Goal: Task Accomplishment & Management: Complete application form

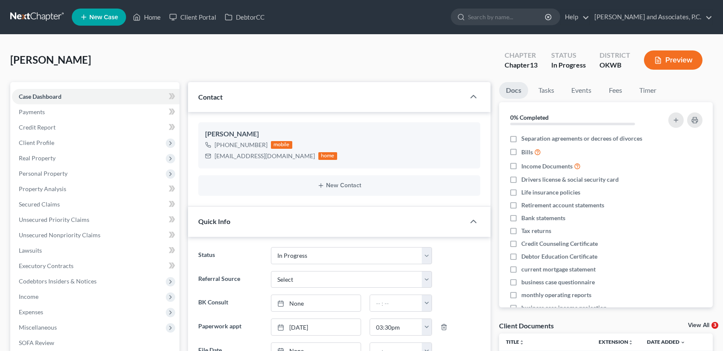
select select "7"
select select "0"
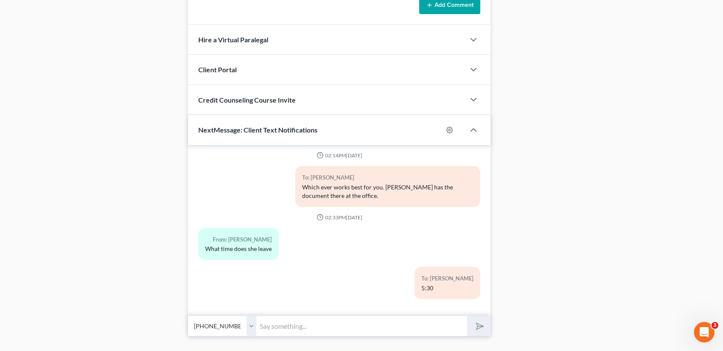
scroll to position [708, 0]
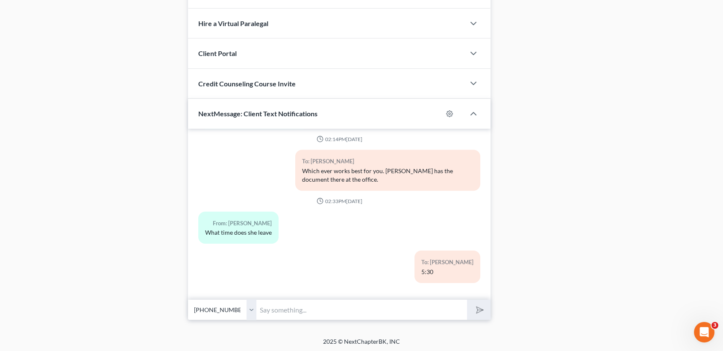
click at [392, 311] on input "text" at bounding box center [361, 309] width 211 height 21
type input "[PERSON_NAME], did we decide that only you are filing in the personal correct? …"
click at [467, 299] on button "submit" at bounding box center [478, 309] width 23 height 20
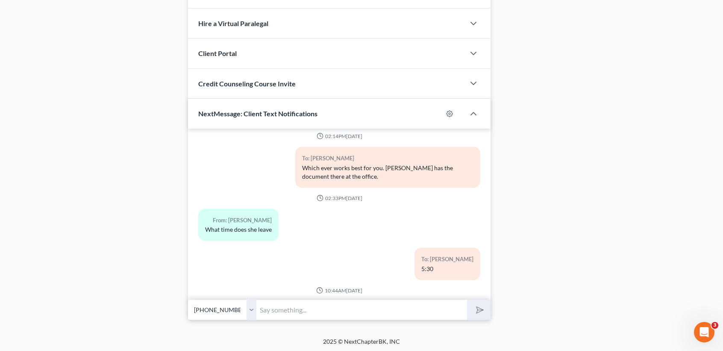
scroll to position [2842, 0]
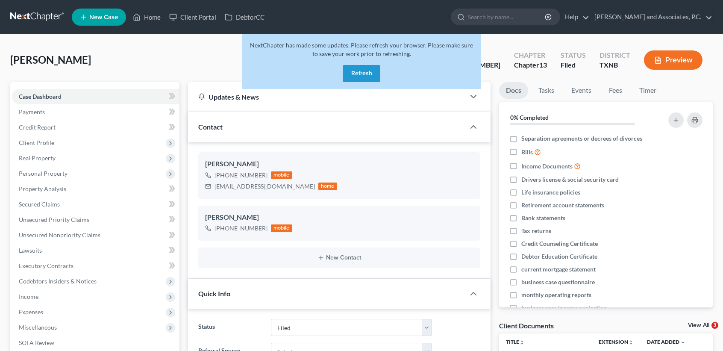
select select "5"
select select "0"
click at [375, 74] on button "Refresh" at bounding box center [362, 73] width 38 height 17
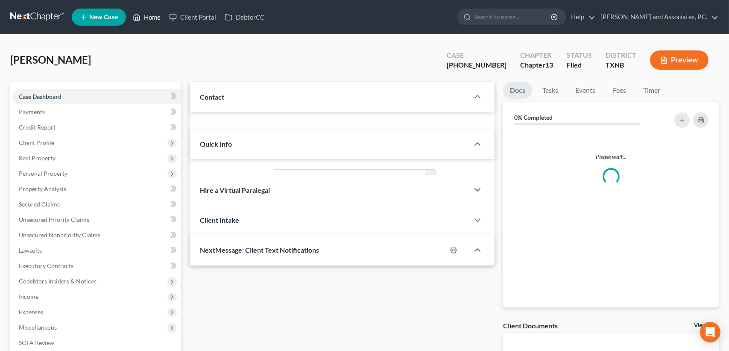
click at [146, 20] on link "Home" at bounding box center [147, 16] width 36 height 15
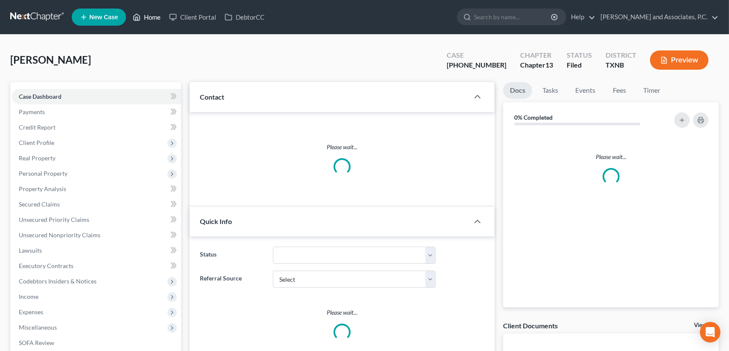
click at [146, 20] on link "Home" at bounding box center [147, 16] width 36 height 15
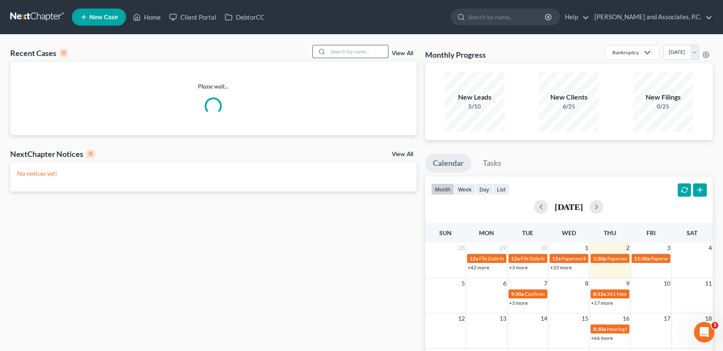
click at [353, 50] on input "search" at bounding box center [358, 51] width 60 height 12
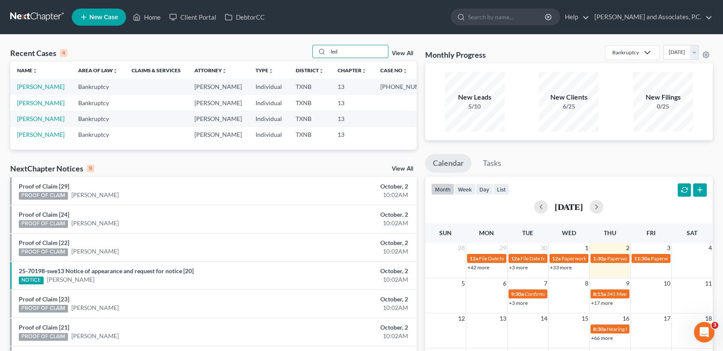
type input "led"
click at [25, 106] on link "Ledbetter, Carroll" at bounding box center [40, 102] width 47 height 7
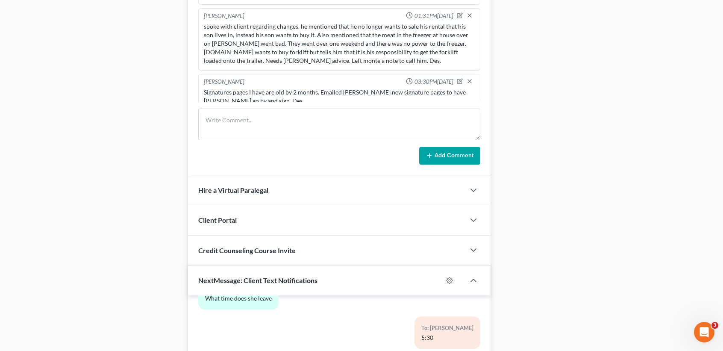
scroll to position [708, 0]
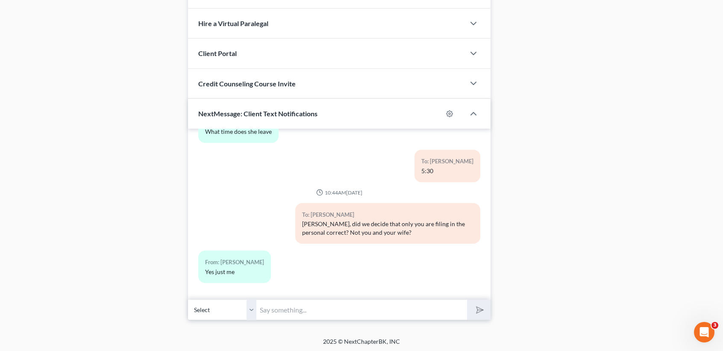
drag, startPoint x: 305, startPoint y: 322, endPoint x: 310, endPoint y: 315, distance: 8.2
click at [311, 315] on input "text" at bounding box center [361, 309] width 211 height 21
type input "i"
type input "d"
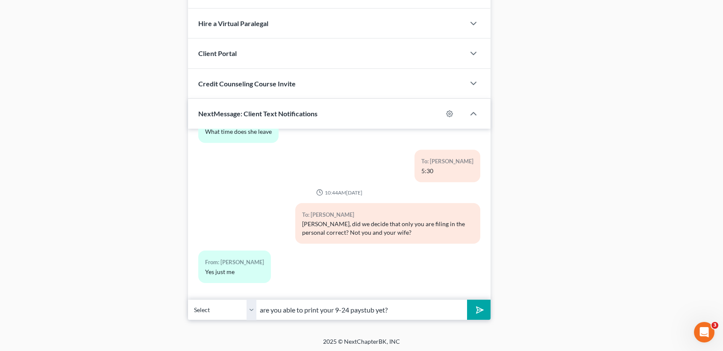
type input "are you able to print your 9-24 paystub yet?"
click at [467, 299] on button "submit" at bounding box center [478, 309] width 23 height 20
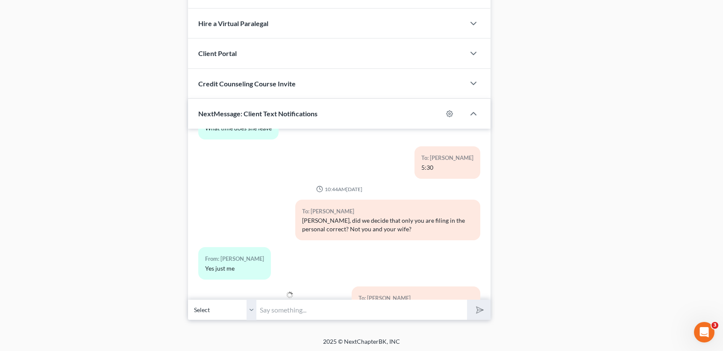
scroll to position [2920, 0]
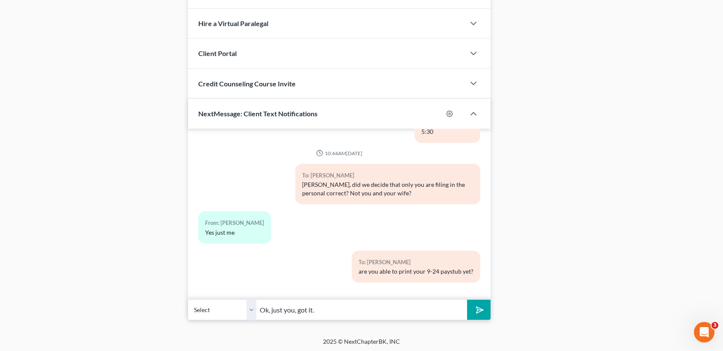
type input "Ok, just you, got it."
click at [467, 299] on button "submit" at bounding box center [478, 309] width 23 height 20
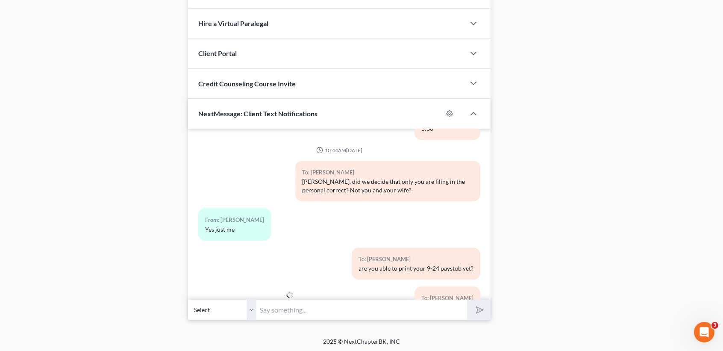
scroll to position [2959, 0]
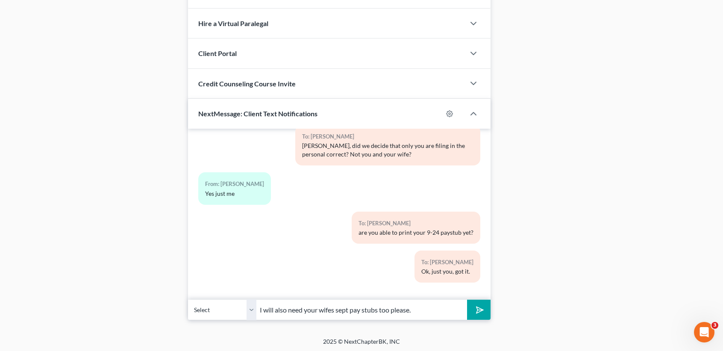
type input "I will also need your wifes sept pay stubs too please."
click at [467, 299] on button "submit" at bounding box center [478, 309] width 23 height 20
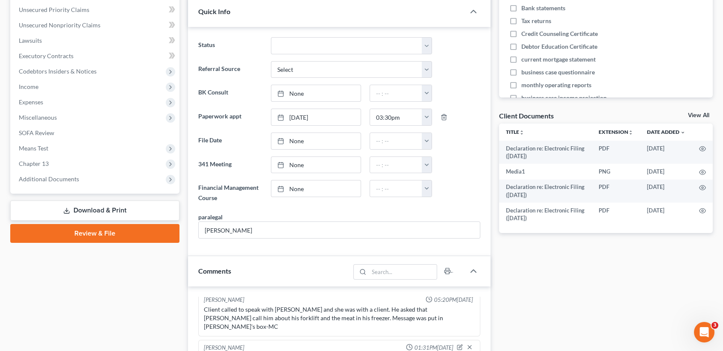
scroll to position [81, 0]
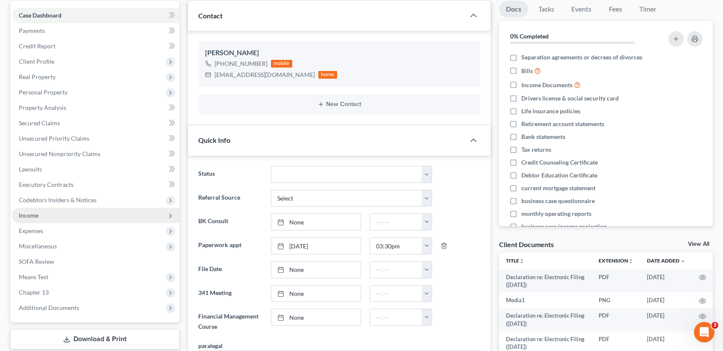
click at [30, 218] on span "Income" at bounding box center [29, 214] width 20 height 7
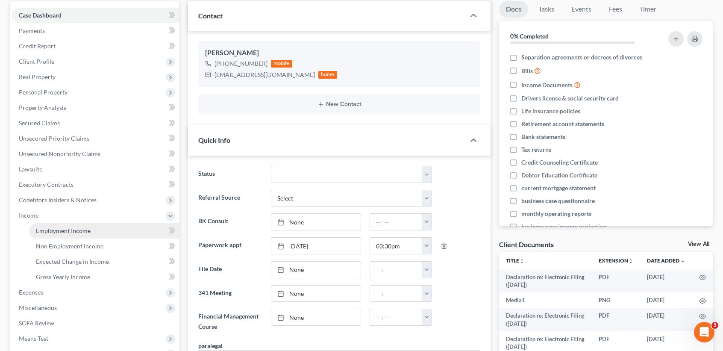
click at [32, 231] on link "Employment Income" at bounding box center [104, 230] width 150 height 15
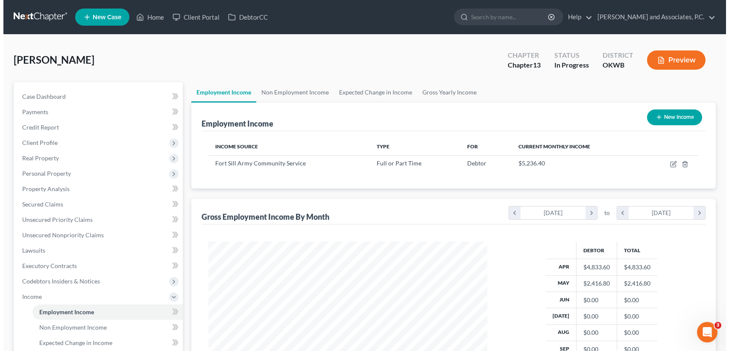
scroll to position [153, 296]
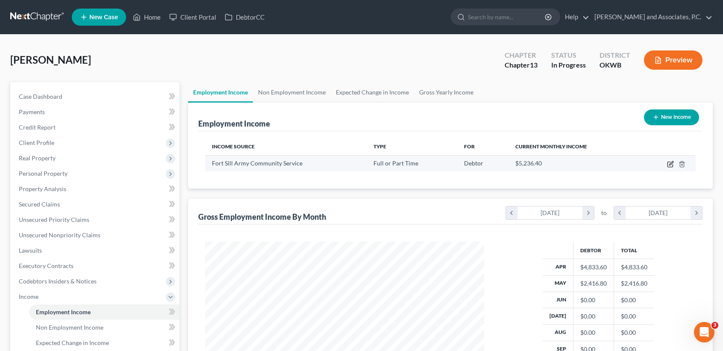
click at [671, 162] on icon "button" at bounding box center [670, 164] width 7 height 7
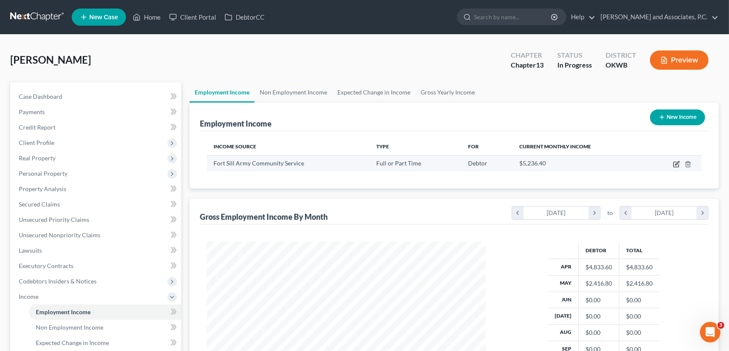
select select "0"
select select "37"
select select "2"
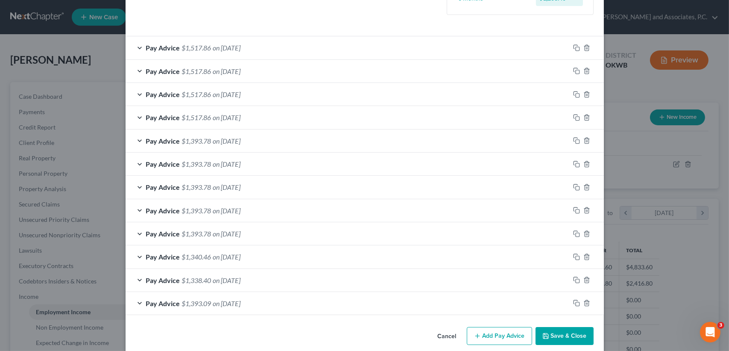
scroll to position [279, 0]
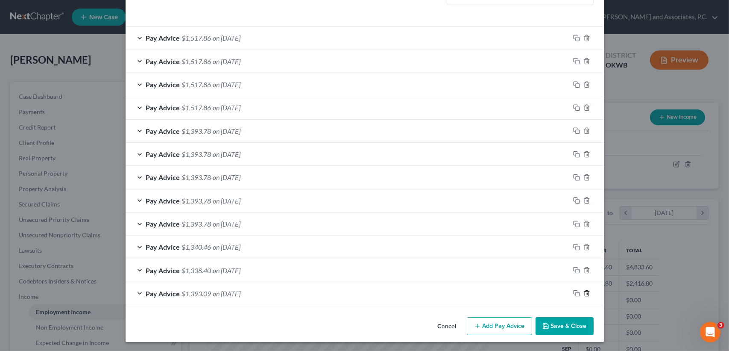
click at [583, 292] on icon "button" at bounding box center [586, 293] width 7 height 7
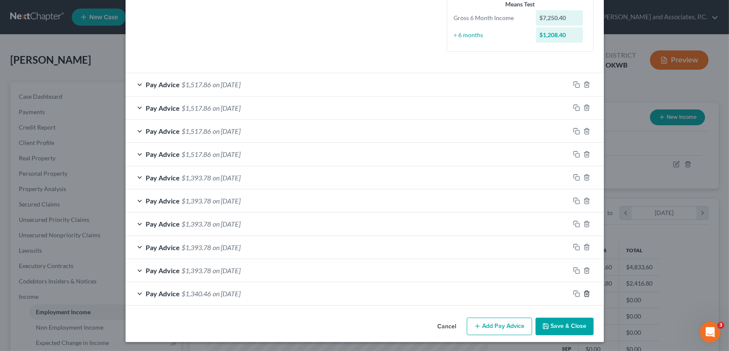
click at [583, 292] on icon "button" at bounding box center [586, 293] width 7 height 7
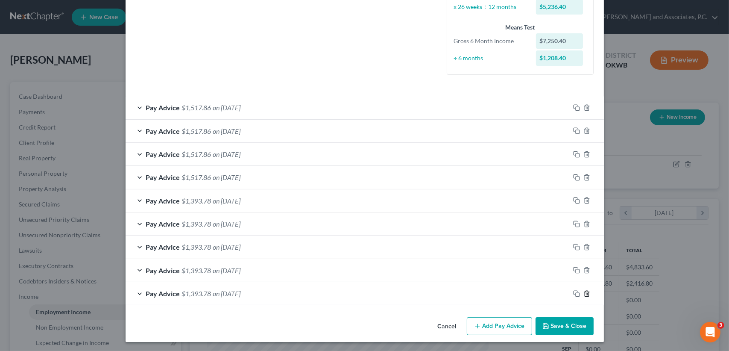
click at [583, 292] on icon "button" at bounding box center [586, 293] width 7 height 7
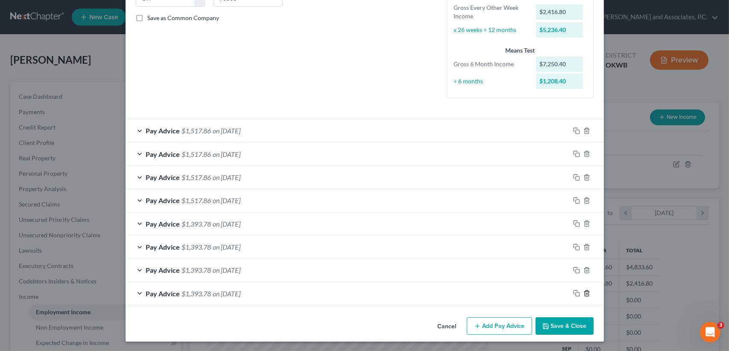
click at [583, 292] on icon "button" at bounding box center [586, 293] width 7 height 7
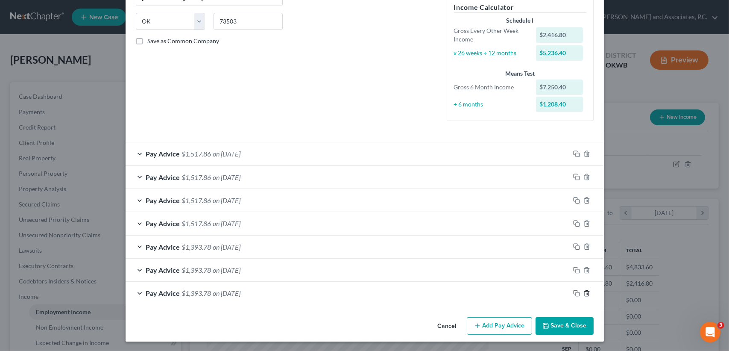
click at [583, 292] on icon "button" at bounding box center [586, 293] width 7 height 7
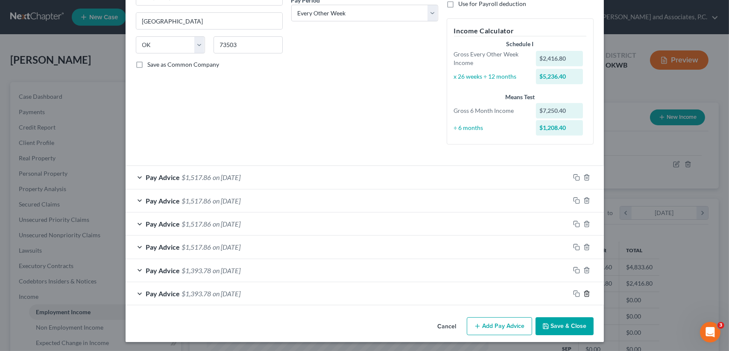
click at [583, 292] on icon "button" at bounding box center [586, 293] width 7 height 7
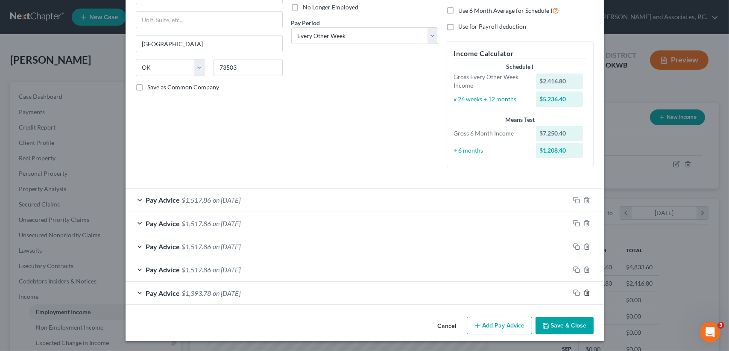
click at [583, 292] on icon "button" at bounding box center [586, 292] width 7 height 7
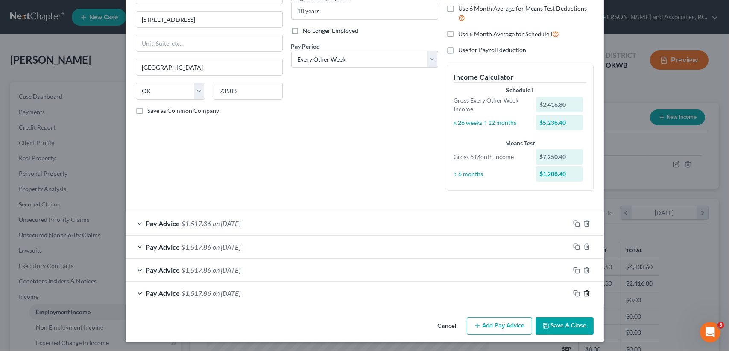
click at [583, 292] on icon "button" at bounding box center [586, 293] width 7 height 7
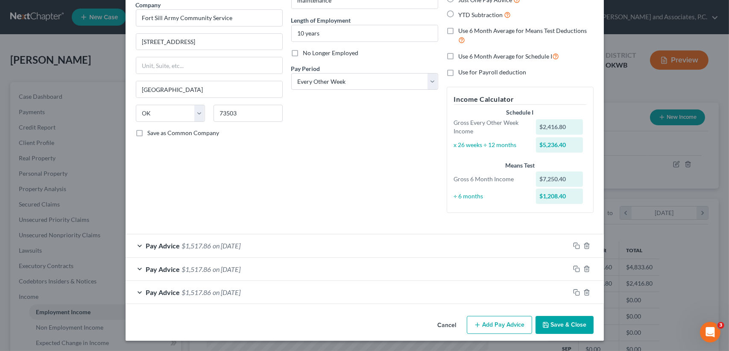
scroll to position [71, 0]
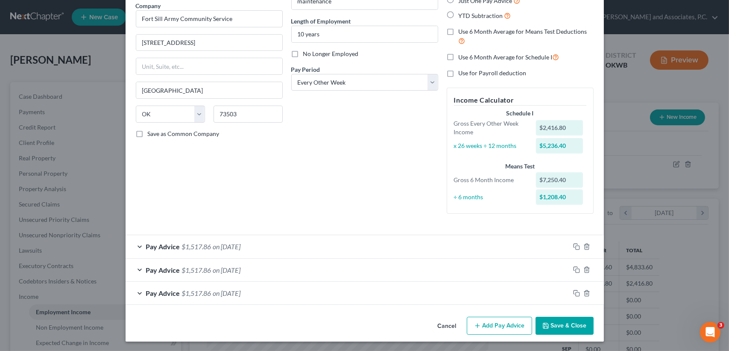
click at [200, 273] on div "Pay Advice $1,517.86 on [DATE]" at bounding box center [348, 269] width 444 height 23
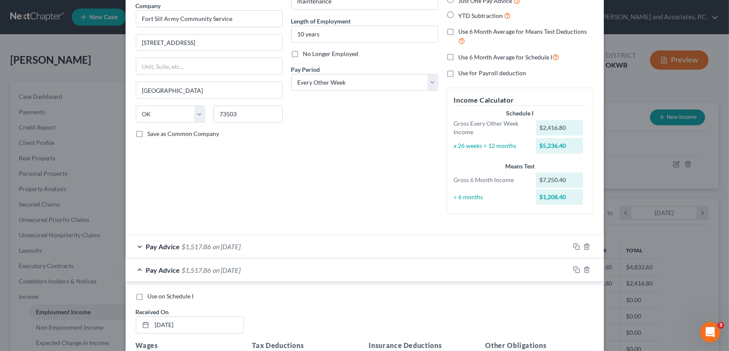
scroll to position [94, 0]
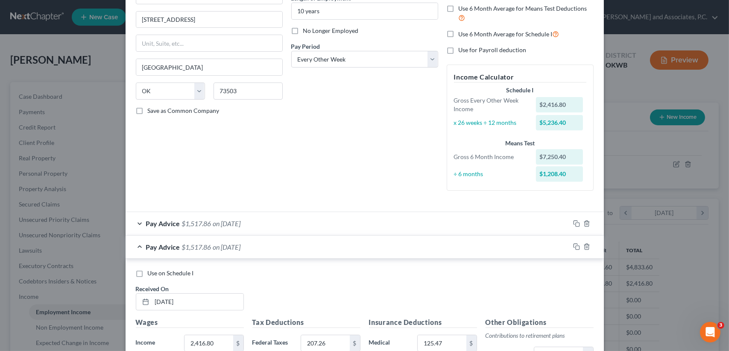
click at [213, 248] on span "on [DATE]" at bounding box center [227, 247] width 28 height 8
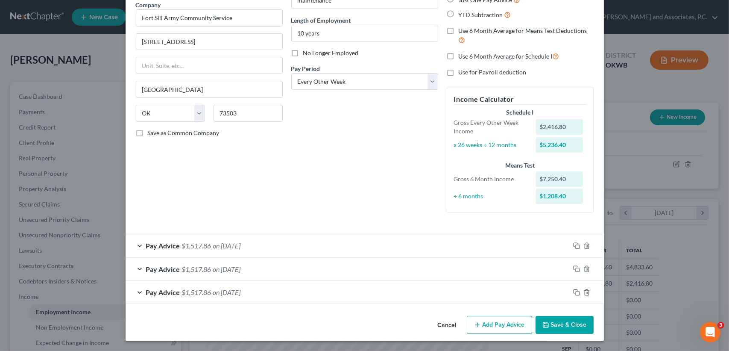
scroll to position [71, 0]
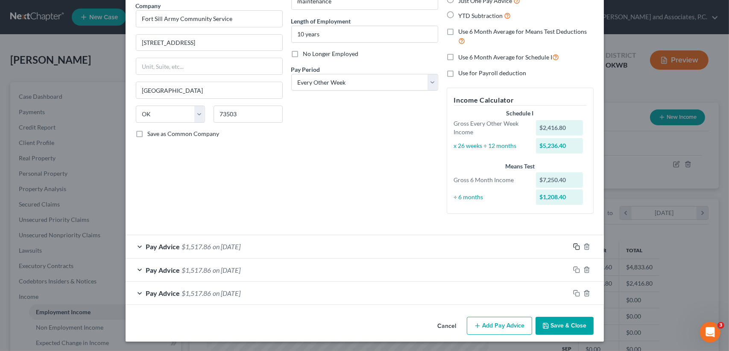
click at [573, 244] on icon "button" at bounding box center [576, 246] width 7 height 7
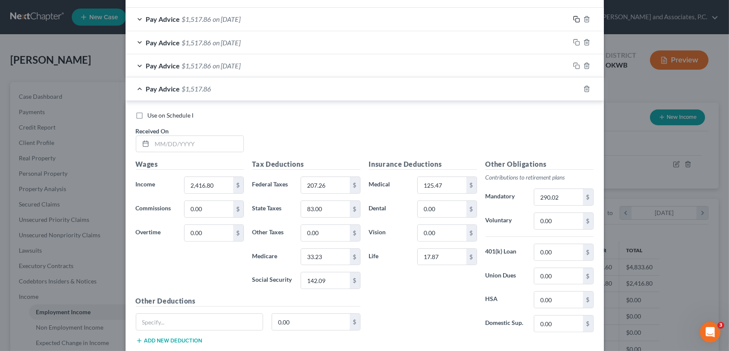
scroll to position [299, 0]
click at [219, 127] on div "Received On *" at bounding box center [190, 139] width 117 height 26
click at [217, 144] on input "text" at bounding box center [197, 143] width 91 height 16
type input "/"
type input "[DATE]"
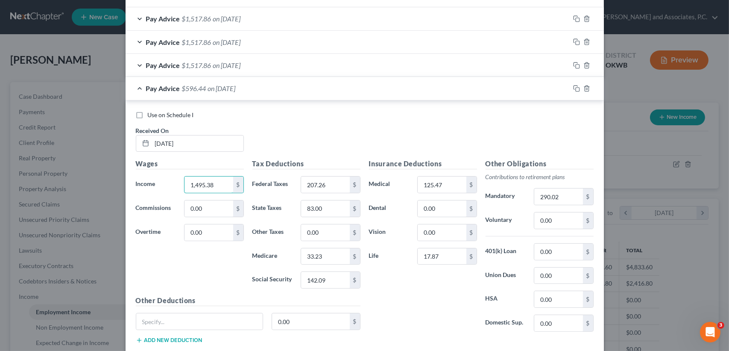
type input "1,495.38"
type input "203.62"
click at [331, 73] on div "Pay Advice $1,517.86 on [DATE]" at bounding box center [348, 65] width 444 height 23
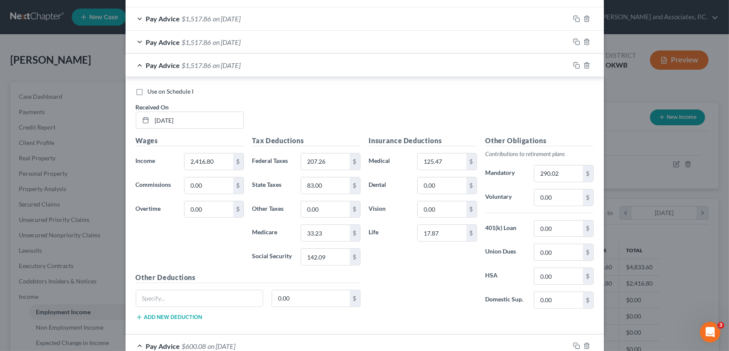
click at [286, 69] on div "Pay Advice $1,517.86 on [DATE]" at bounding box center [348, 65] width 444 height 23
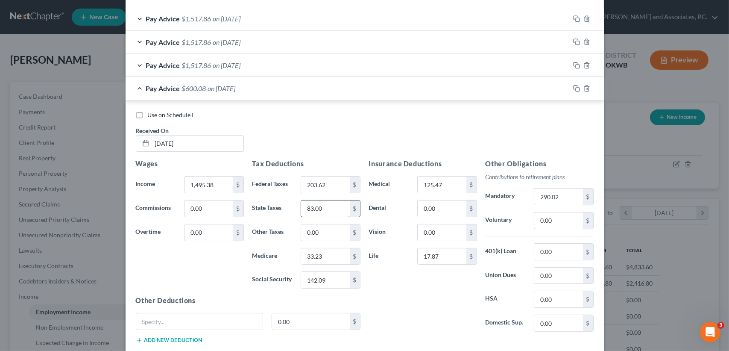
click at [334, 208] on input "83.00" at bounding box center [325, 208] width 48 height 16
type input "82.00"
click at [345, 258] on input "33.23" at bounding box center [325, 256] width 48 height 16
type input "32.74"
type input "140.00"
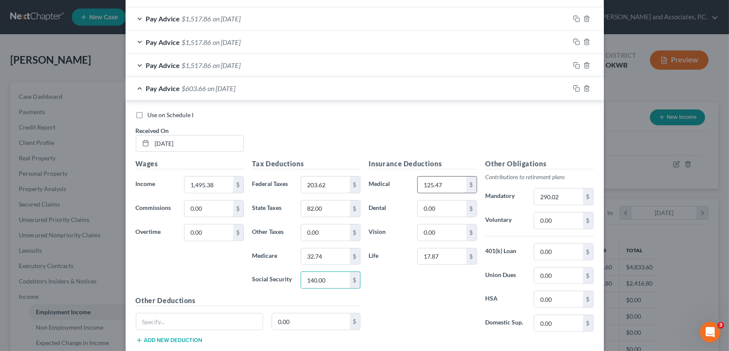
click at [454, 183] on input "125.47" at bounding box center [442, 184] width 48 height 16
type input "285."
click at [574, 198] on input "290.02" at bounding box center [558, 196] width 48 height 16
type input "285.96"
click at [459, 185] on input "285." at bounding box center [442, 184] width 48 height 16
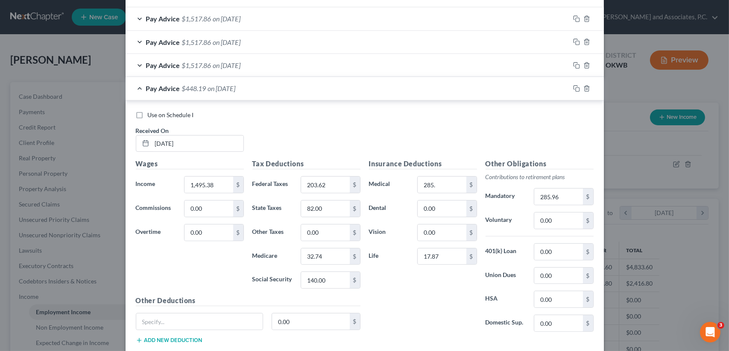
click at [264, 61] on div "Pay Advice $1,517.86 on [DATE]" at bounding box center [348, 65] width 444 height 23
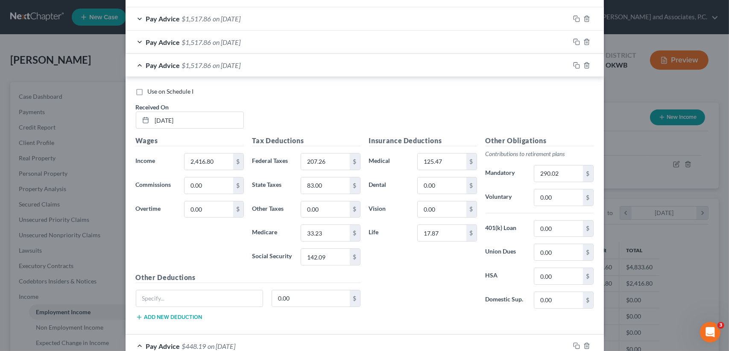
click at [269, 67] on div "Pay Advice $1,517.86 on [DATE]" at bounding box center [348, 65] width 444 height 23
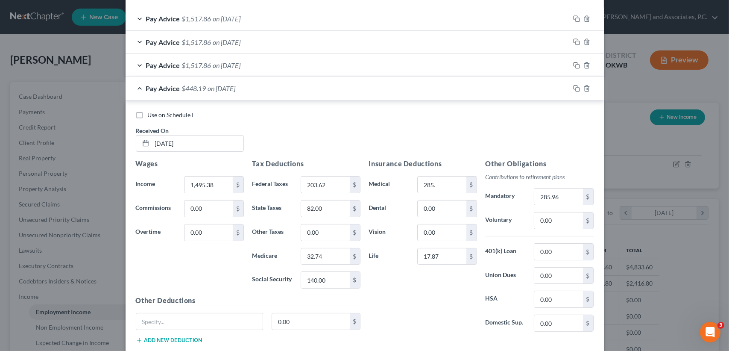
click at [269, 62] on div "Pay Advice $1,517.86 on [DATE]" at bounding box center [348, 65] width 444 height 23
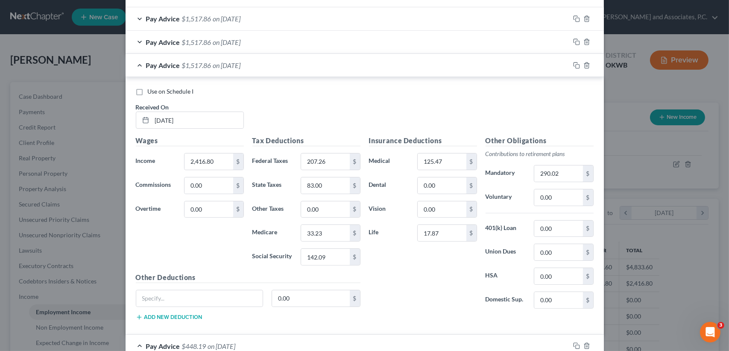
click at [272, 66] on div "Pay Advice $1,517.86 on [DATE]" at bounding box center [348, 65] width 444 height 23
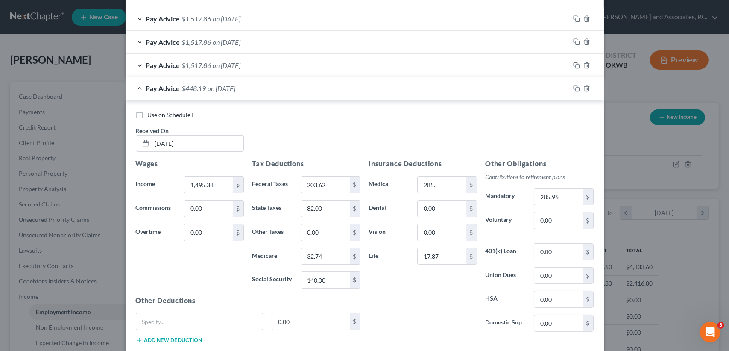
click at [244, 93] on div "Pay Advice $448.19 on [DATE]" at bounding box center [348, 88] width 444 height 23
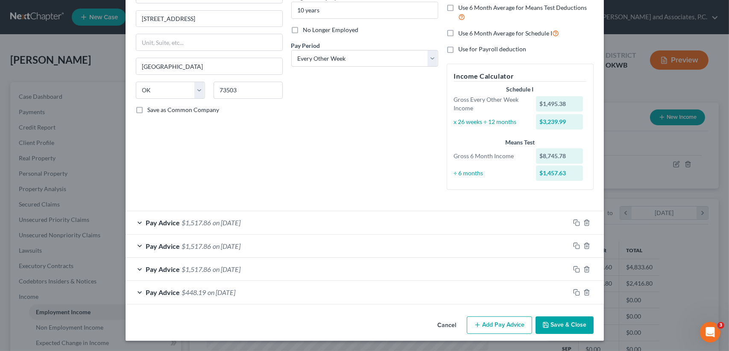
scroll to position [94, 0]
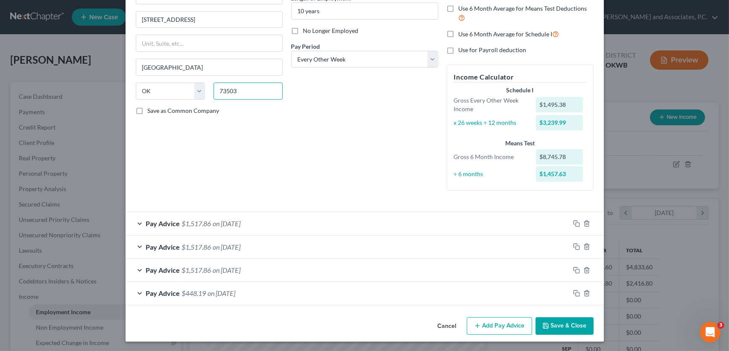
click at [244, 93] on input "73503" at bounding box center [248, 90] width 69 height 17
drag, startPoint x: 258, startPoint y: 151, endPoint x: 245, endPoint y: 234, distance: 83.5
click at [258, 152] on div "Employment Type * Select Full or [DEMOGRAPHIC_DATA] Employment Self Employment …" at bounding box center [209, 71] width 155 height 252
click at [236, 291] on span "on [DATE]" at bounding box center [222, 293] width 28 height 8
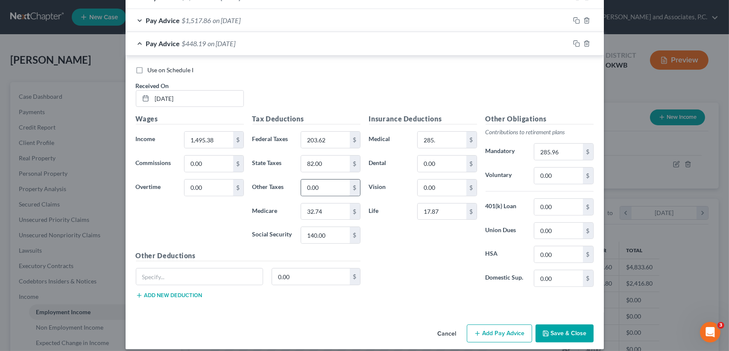
scroll to position [350, 0]
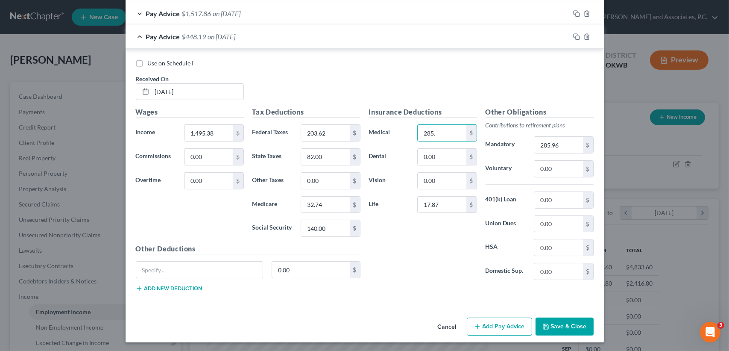
type input "0"
type input "125.47"
click at [448, 204] on input "17.87" at bounding box center [442, 204] width 48 height 16
click at [428, 264] on div "Insurance Deductions Medical 125.47 $ Dental 0.00 $ Vision 0.00 $ Life 17.87 $" at bounding box center [423, 197] width 117 height 180
click at [219, 136] on input "1,495.38" at bounding box center [209, 133] width 48 height 16
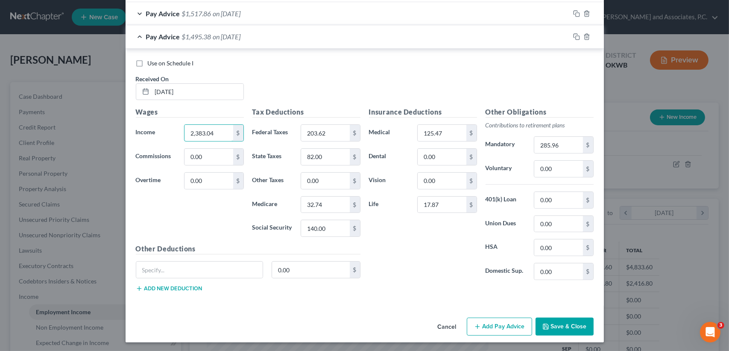
type input "2,383.04"
click at [187, 35] on span "$1,495.38" at bounding box center [196, 36] width 29 height 8
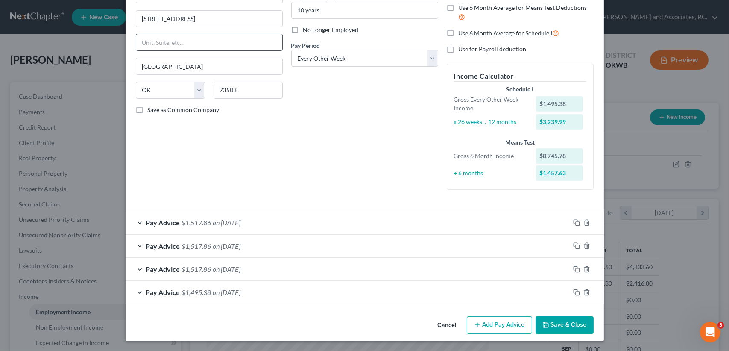
scroll to position [94, 0]
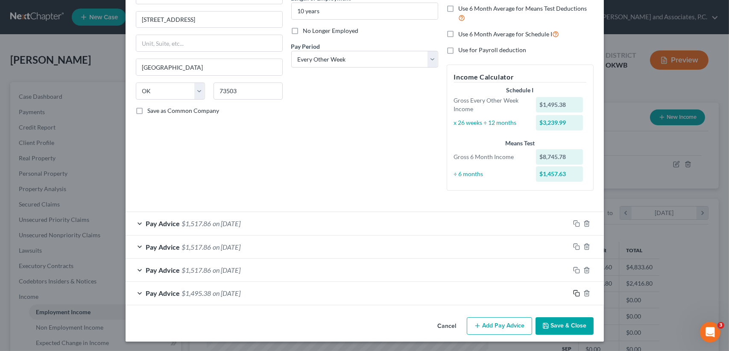
click at [573, 290] on icon "button" at bounding box center [576, 293] width 7 height 7
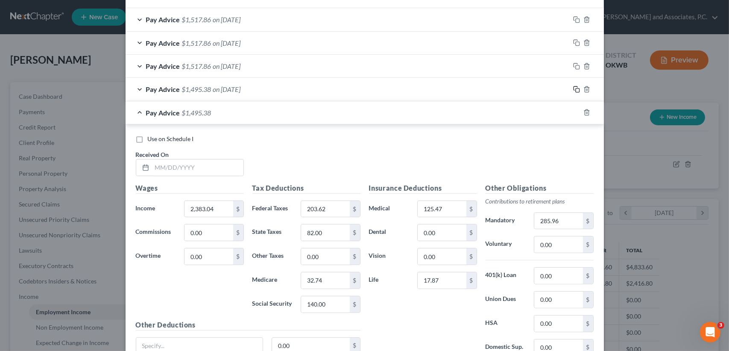
scroll to position [322, 0]
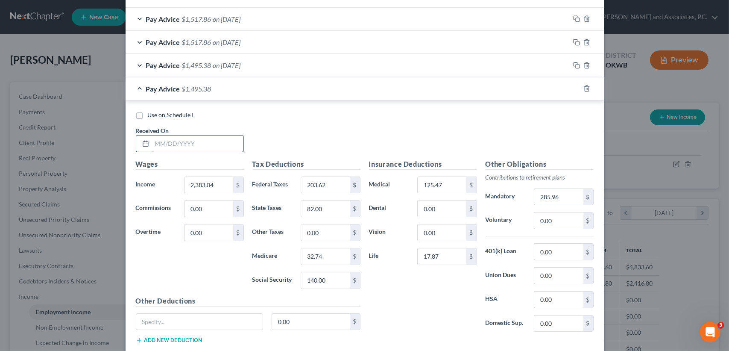
click at [203, 148] on input "text" at bounding box center [197, 143] width 91 height 16
type input "[DATE]"
type input "2,349.28"
drag, startPoint x: 328, startPoint y: 180, endPoint x: 339, endPoint y: 178, distance: 11.3
click at [329, 180] on input "203.62" at bounding box center [325, 185] width 48 height 16
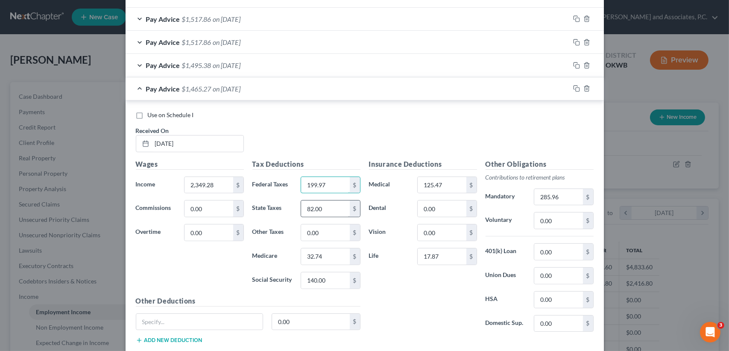
type input "199.97"
click at [339, 213] on input "82.00" at bounding box center [325, 208] width 48 height 16
type input "80.00"
click at [325, 254] on input "32.74" at bounding box center [325, 256] width 48 height 16
type input "32.25"
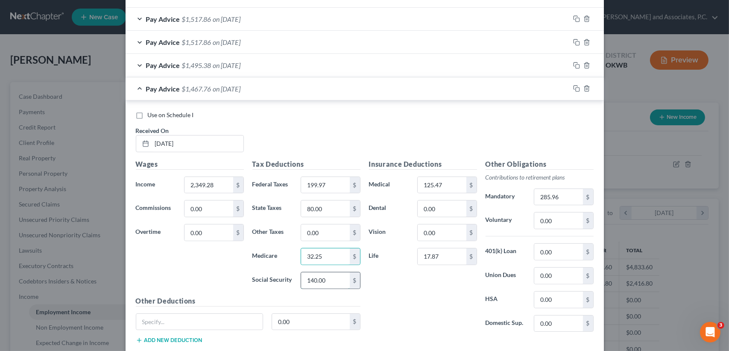
click at [326, 282] on input "140.00" at bounding box center [325, 280] width 48 height 16
type input "137.90"
click at [451, 177] on input "125.47" at bounding box center [442, 185] width 48 height 16
click at [452, 290] on div "Insurance Deductions Medical 125.47 $ Dental 0.00 $ Vision 0.00 $ Life 17.87 $" at bounding box center [423, 249] width 117 height 180
click at [448, 255] on input "17.87" at bounding box center [442, 256] width 48 height 16
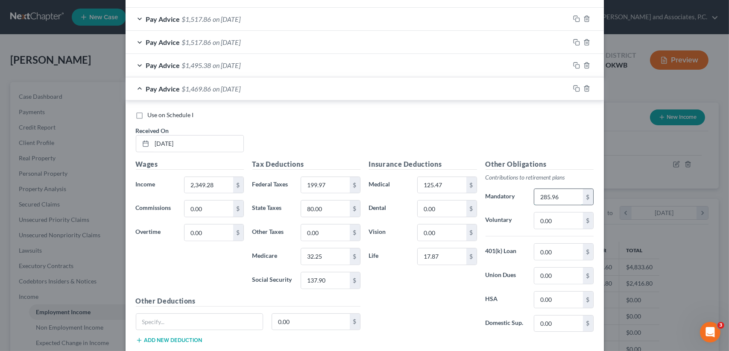
click at [574, 190] on input "285.96" at bounding box center [558, 197] width 48 height 16
drag, startPoint x: 560, startPoint y: 196, endPoint x: 497, endPoint y: 193, distance: 63.2
click at [497, 193] on div "Mandatory 46.99 $" at bounding box center [539, 196] width 117 height 17
type input "281.92"
click at [257, 90] on div "Pay Advice $1,473.90 on [DATE]" at bounding box center [348, 88] width 444 height 23
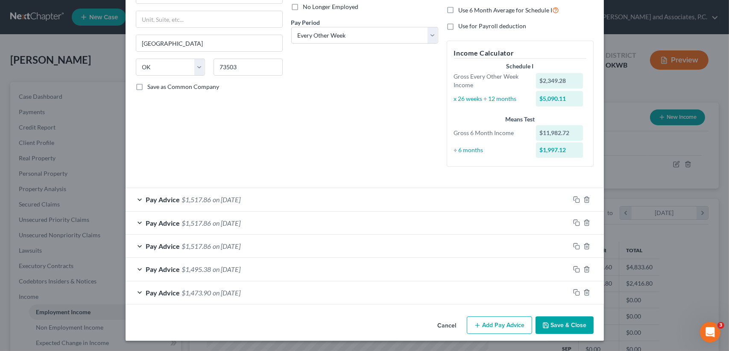
scroll to position [117, 0]
click at [573, 289] on icon "button" at bounding box center [576, 292] width 7 height 7
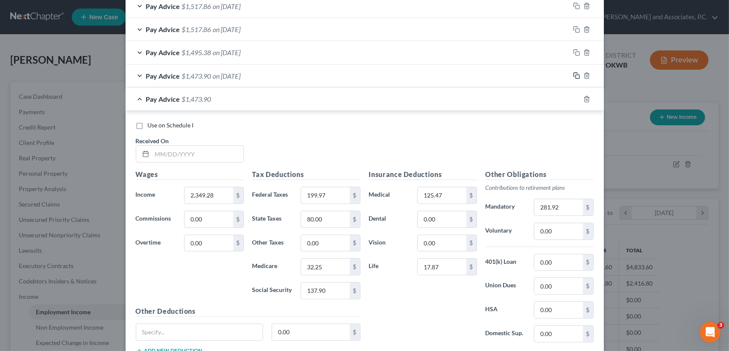
scroll to position [345, 0]
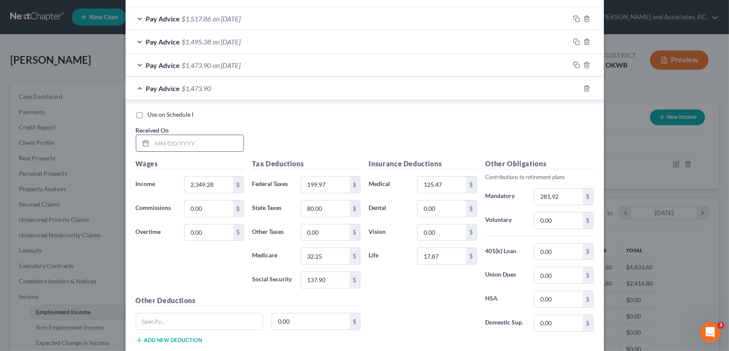
click at [187, 145] on input "text" at bounding box center [197, 143] width 91 height 16
type input "[DATE]"
type input "2,383.04"
type input "203.62"
type input "82.00"
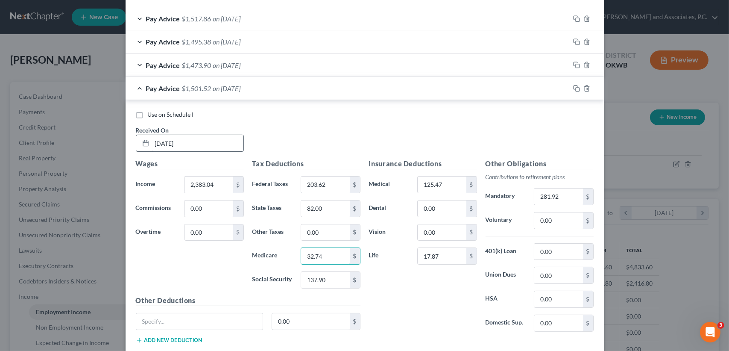
type input "32.74"
type input "140.00"
drag, startPoint x: 447, startPoint y: 198, endPoint x: 396, endPoint y: 209, distance: 52.1
click at [365, 207] on div "Insurance Deductions Medical 125.47 $ Dental 285.96 $ Vision 0.00 $ Life 17.87 $" at bounding box center [423, 248] width 117 height 180
click at [461, 212] on input "285.96" at bounding box center [442, 208] width 48 height 16
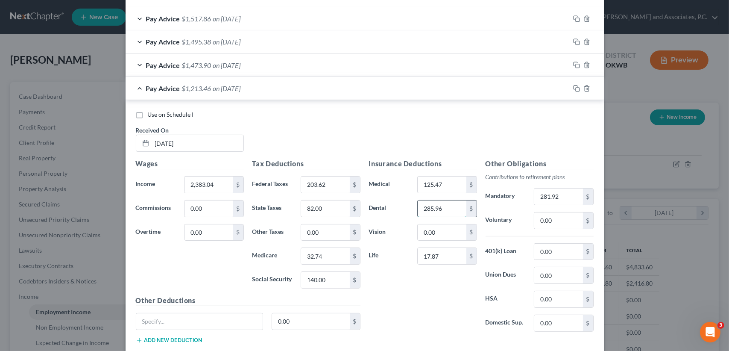
click at [452, 210] on input "285.96" at bounding box center [442, 208] width 48 height 16
type input "285.9"
drag, startPoint x: 402, startPoint y: 211, endPoint x: 389, endPoint y: 211, distance: 13.2
click at [369, 209] on div "Dental 285.9 $" at bounding box center [423, 208] width 117 height 17
click at [558, 194] on input "281.92" at bounding box center [558, 196] width 48 height 16
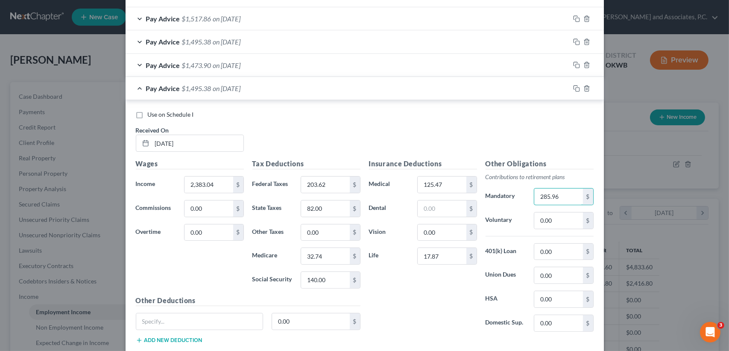
type input "285.96"
click at [220, 91] on span "on [DATE]" at bounding box center [227, 88] width 28 height 8
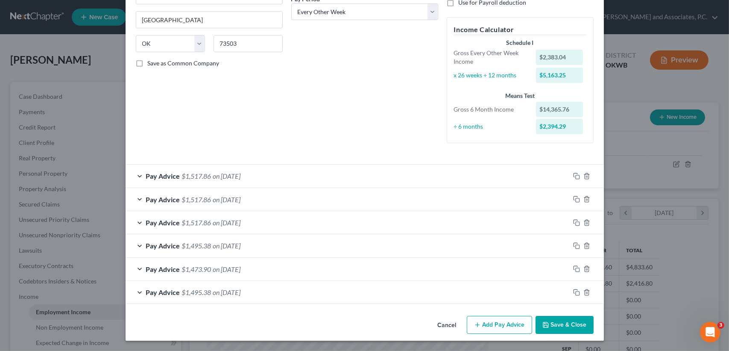
scroll to position [140, 0]
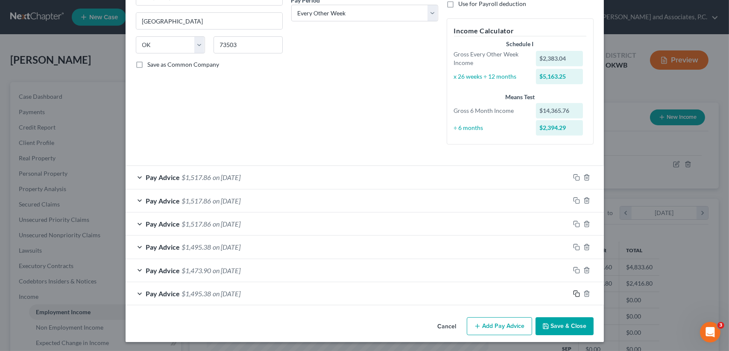
click at [573, 293] on icon "button" at bounding box center [576, 293] width 7 height 7
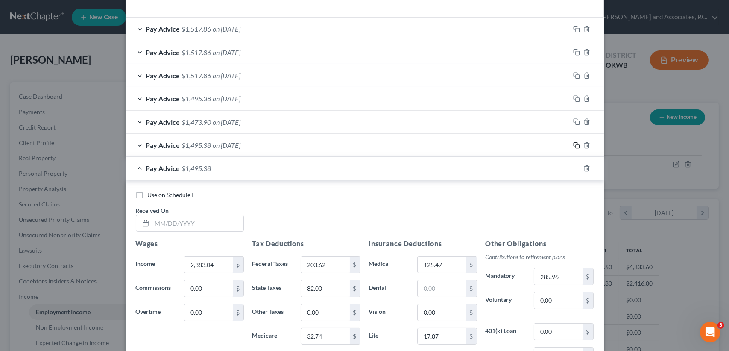
scroll to position [311, 0]
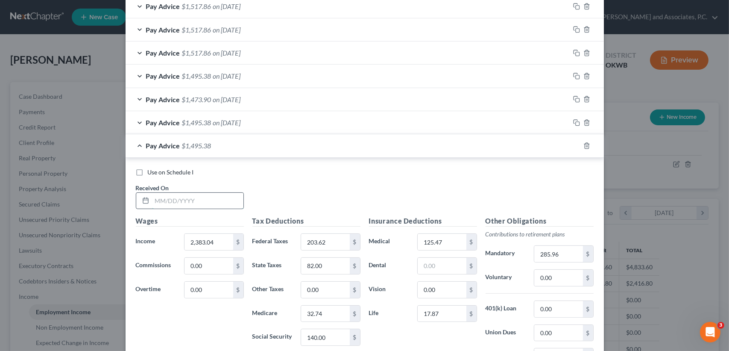
click at [211, 202] on input "text" at bounding box center [197, 201] width 91 height 16
type input "[DATE]"
type input "2,399.92"
type input "205.44"
type input "82.00"
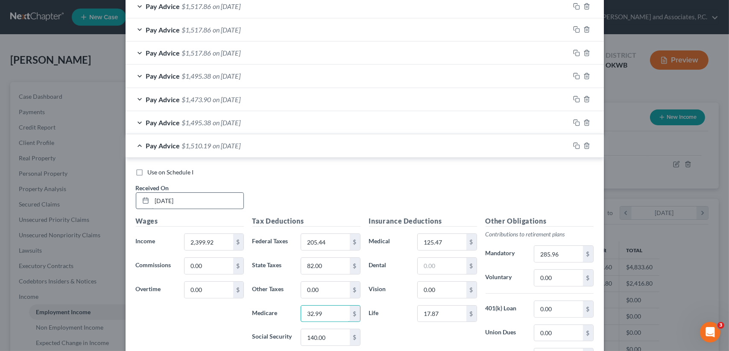
type input "32.99"
type input "141.04"
type input "287.99"
click at [198, 148] on span "$1,507.12" at bounding box center [196, 145] width 29 height 8
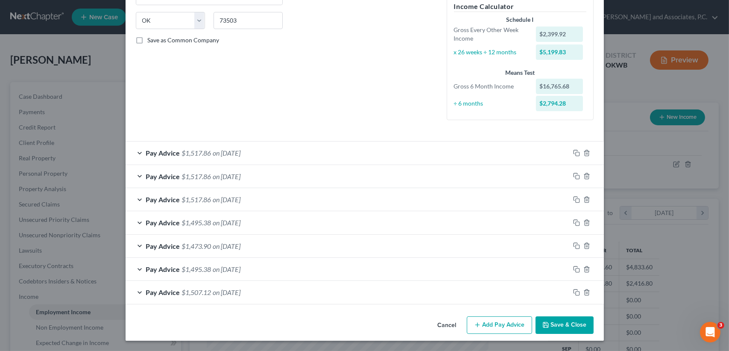
scroll to position [164, 0]
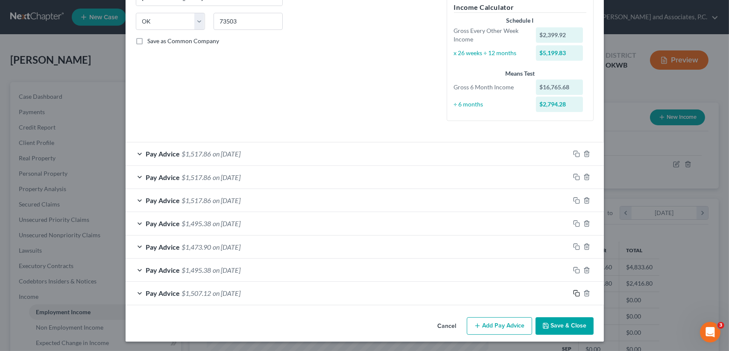
click at [576, 294] on rect "button" at bounding box center [578, 294] width 4 height 4
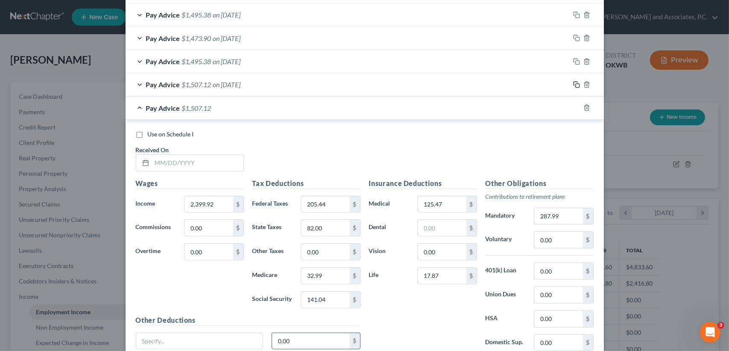
scroll to position [442, 0]
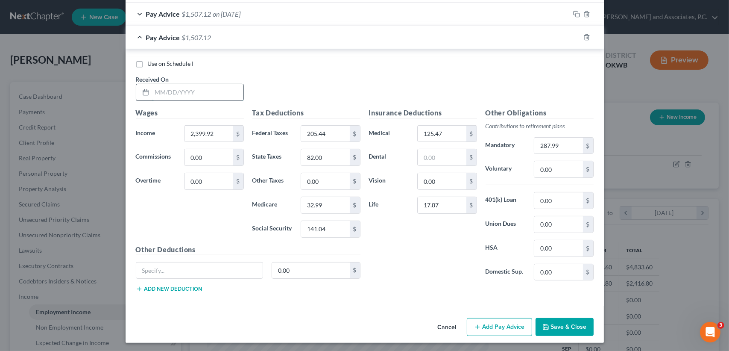
click at [185, 92] on input "text" at bounding box center [197, 92] width 91 height 16
type input "[DATE]"
click at [239, 61] on div "Use on Schedule I" at bounding box center [365, 63] width 458 height 9
click at [325, 134] on input "205.44" at bounding box center [325, 134] width 48 height 16
type input "403.79"
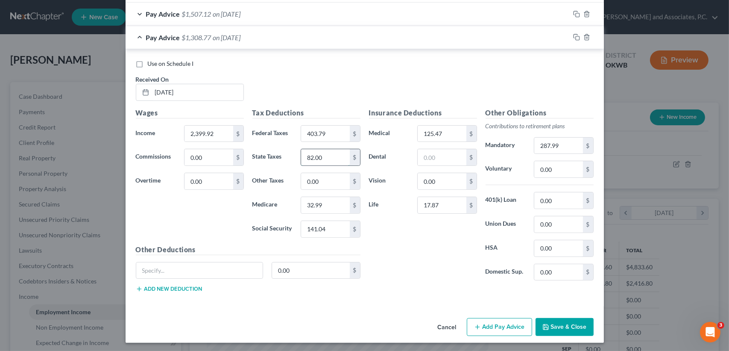
click at [331, 158] on input "82.00" at bounding box center [325, 157] width 48 height 16
type input "127.00"
click at [338, 204] on input "32.99" at bounding box center [325, 205] width 48 height 16
type input "47.49"
click at [335, 221] on input "141.04" at bounding box center [325, 229] width 48 height 16
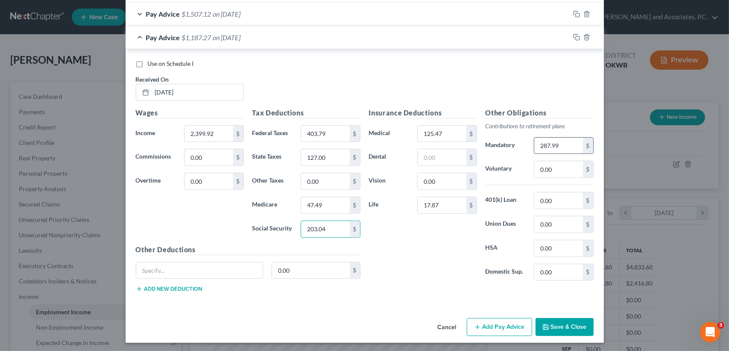
type input "203.04"
click at [568, 145] on input "287.99" at bounding box center [558, 146] width 48 height 16
type input "407.99"
click at [296, 80] on div "Use on Schedule I Received On * [DATE]" at bounding box center [365, 83] width 466 height 48
click at [217, 126] on input "2,399.92" at bounding box center [209, 134] width 48 height 16
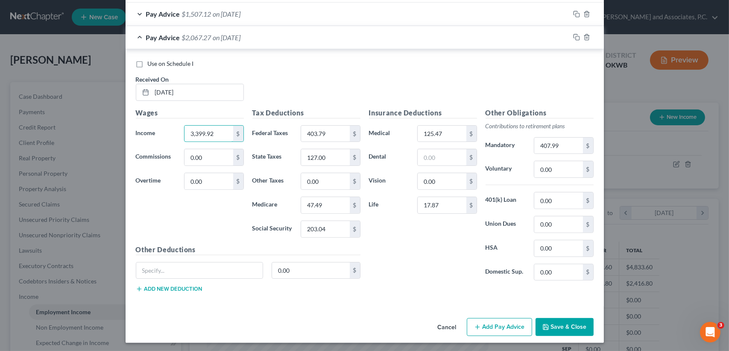
type input "3,399.92"
click at [313, 37] on div "Pay Advice $2,067.27 on [DATE]" at bounding box center [348, 37] width 444 height 23
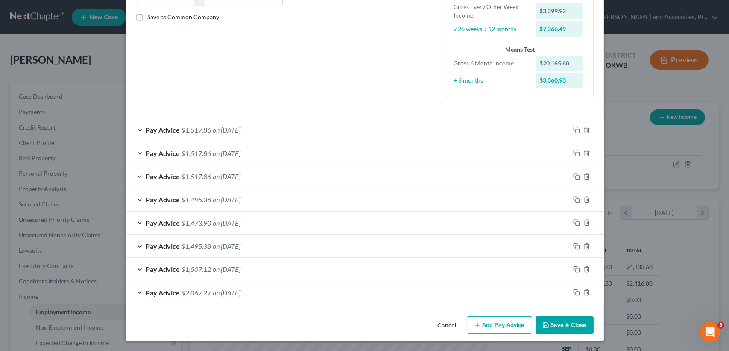
scroll to position [187, 0]
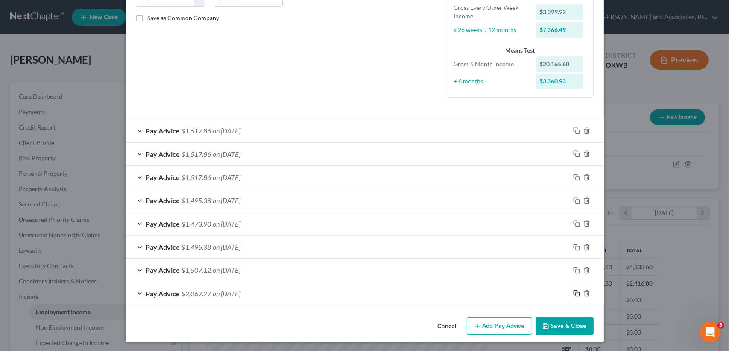
click at [576, 293] on rect "button" at bounding box center [578, 294] width 4 height 4
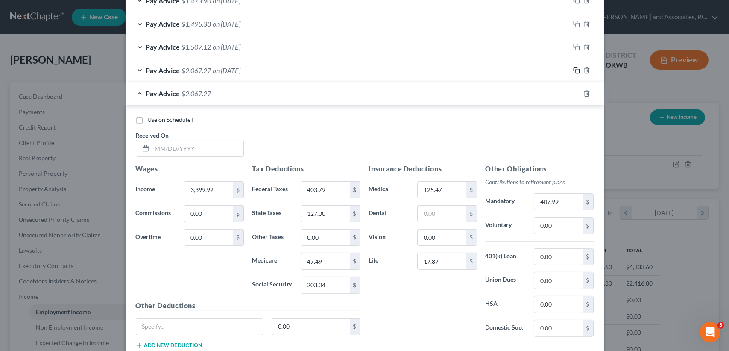
scroll to position [414, 0]
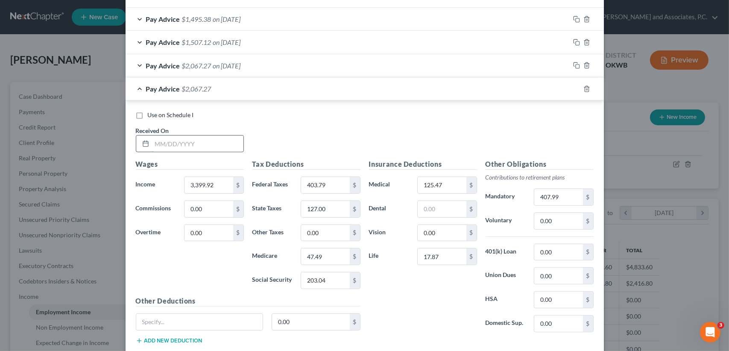
click at [231, 144] on input "text" at bounding box center [197, 143] width 91 height 16
type input "[DATE]"
type input "2,416.80"
type input "207.26"
type input "83.00"
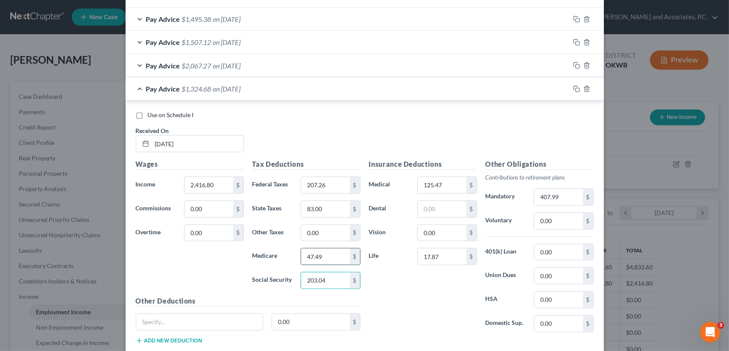
click at [334, 249] on input "47.49" at bounding box center [325, 256] width 48 height 16
type input "33.23"
click at [342, 280] on input "203.04" at bounding box center [325, 280] width 48 height 16
type input "142.09"
drag, startPoint x: 577, startPoint y: 197, endPoint x: 571, endPoint y: 194, distance: 6.7
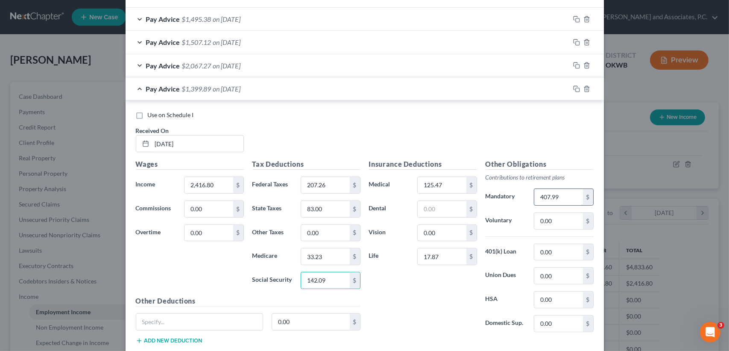
click at [577, 197] on input "407.99" at bounding box center [558, 197] width 48 height 16
type input "290.02"
click at [244, 116] on div "Use on Schedule I" at bounding box center [365, 115] width 458 height 9
click at [241, 85] on span "on [DATE]" at bounding box center [227, 89] width 28 height 8
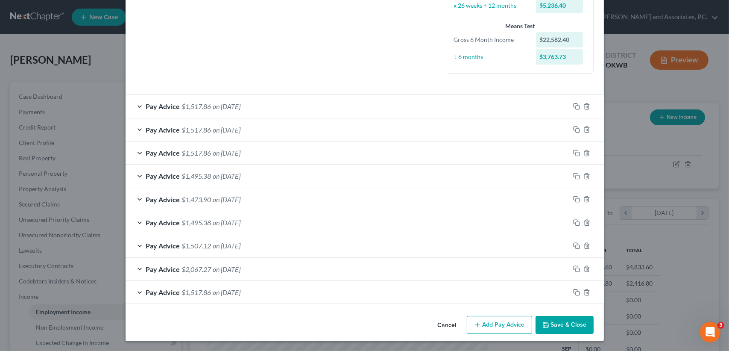
scroll to position [210, 0]
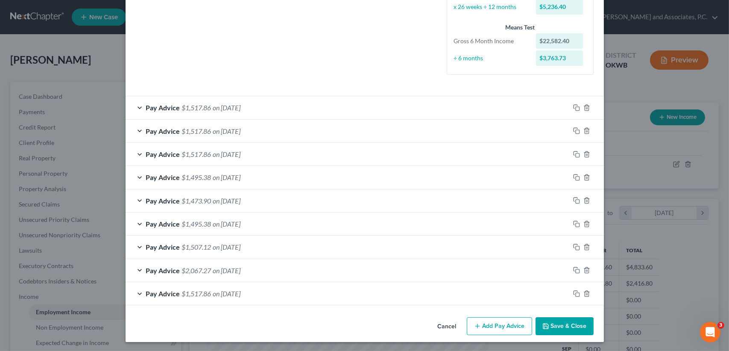
click at [507, 324] on button "Add Pay Advice" at bounding box center [499, 326] width 65 height 18
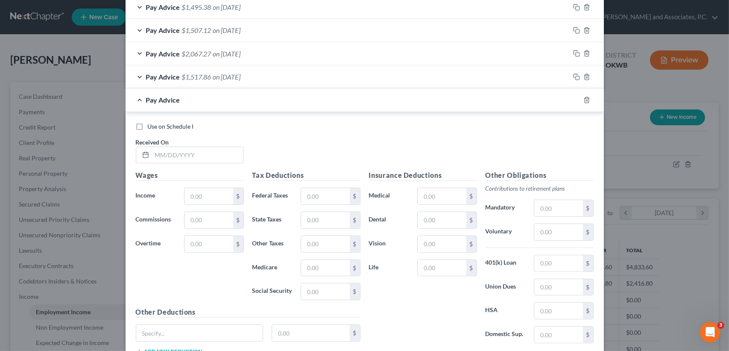
scroll to position [438, 0]
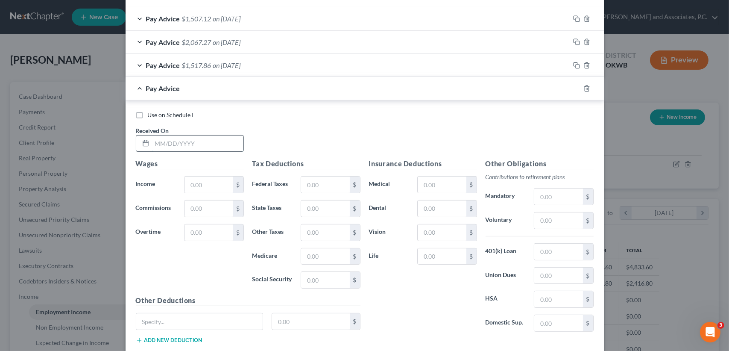
click at [223, 145] on input "text" at bounding box center [197, 143] width 91 height 16
type input "[DATE]"
type input "2,332.40"
click at [322, 179] on input "text" at bounding box center [325, 184] width 48 height 16
type input "198.14"
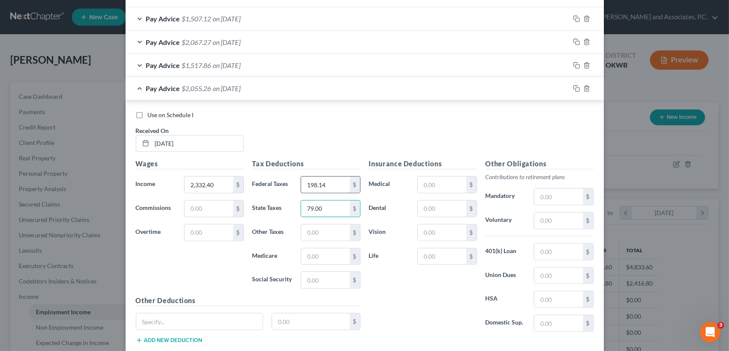
type input "79.00"
click at [306, 252] on input "text" at bounding box center [325, 256] width 48 height 16
type input "32.01"
click at [313, 272] on input "text" at bounding box center [325, 280] width 48 height 16
type input "136.86"
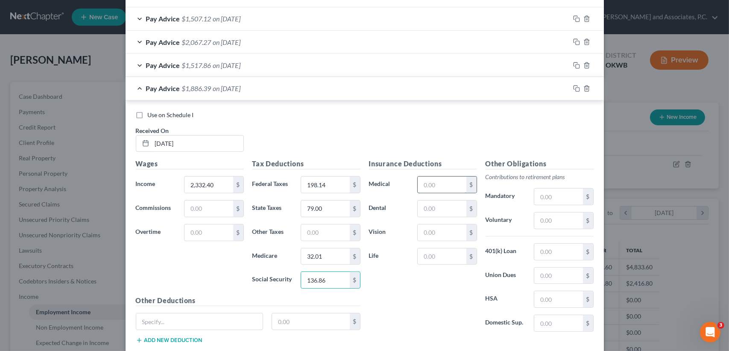
click at [436, 185] on input "text" at bounding box center [442, 184] width 48 height 16
type input "125.47"
click at [447, 248] on input "text" at bounding box center [442, 256] width 48 height 16
type input "17.87"
click at [571, 193] on input "text" at bounding box center [558, 196] width 48 height 16
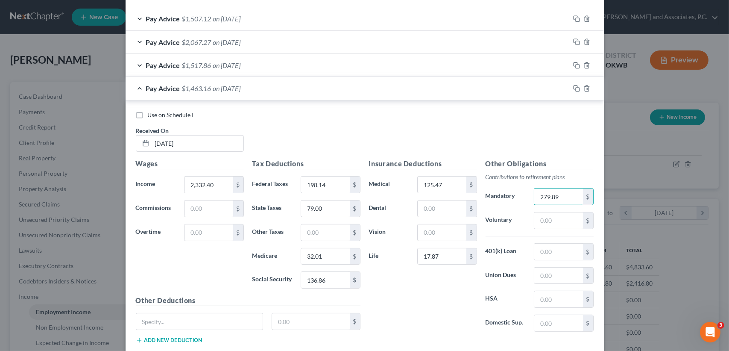
type input "279.89"
click at [203, 92] on div "Pay Advice $1,463.16 on [DATE]" at bounding box center [348, 88] width 444 height 23
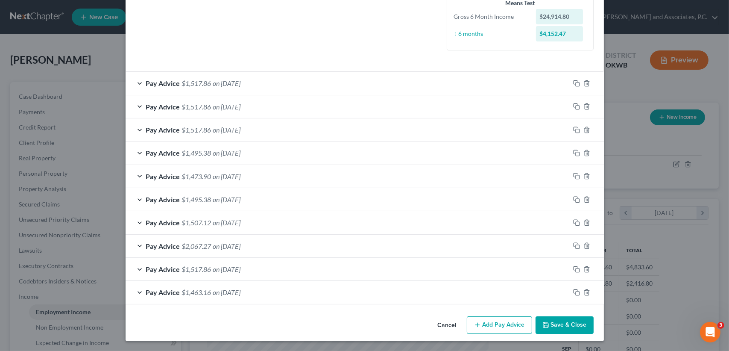
scroll to position [233, 0]
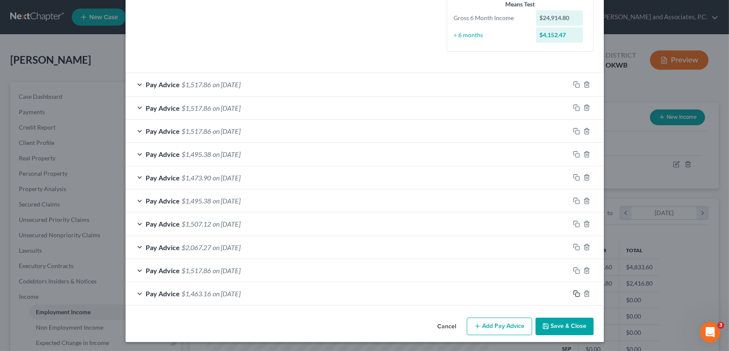
click at [574, 290] on icon "button" at bounding box center [576, 292] width 4 height 4
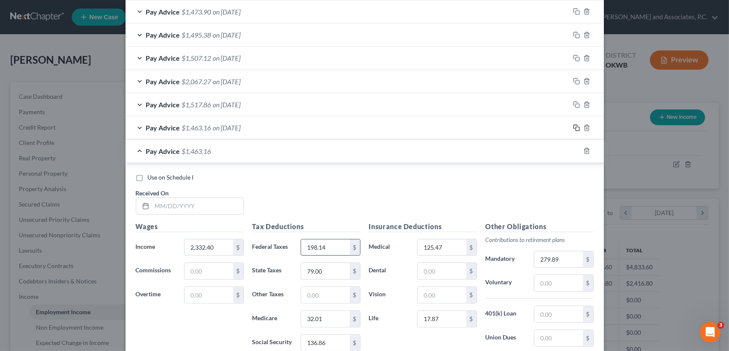
scroll to position [404, 0]
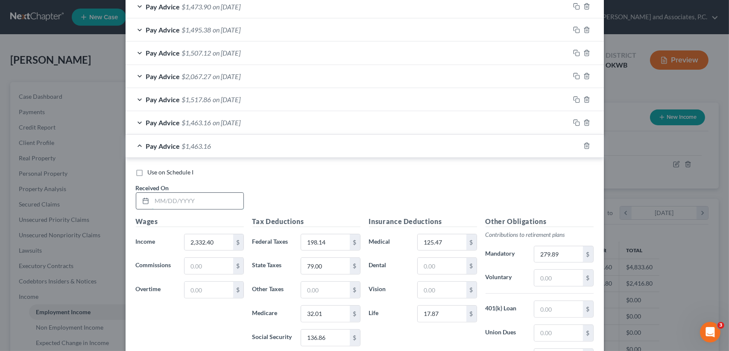
click at [219, 199] on input "text" at bounding box center [197, 201] width 91 height 16
type input "[DATE]"
type input "2,416.80"
click at [336, 244] on input "198.14" at bounding box center [325, 242] width 48 height 16
click at [343, 245] on input "198.14" at bounding box center [325, 242] width 48 height 16
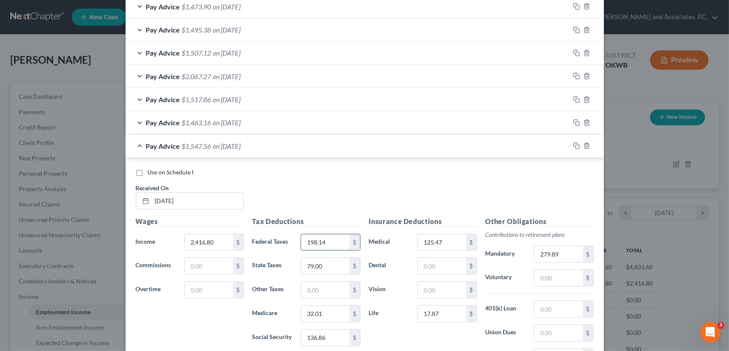
click at [340, 240] on input "198.14" at bounding box center [325, 242] width 48 height 16
click at [306, 246] on input "198.14" at bounding box center [325, 242] width 48 height 16
type input "1"
type input "207.26"
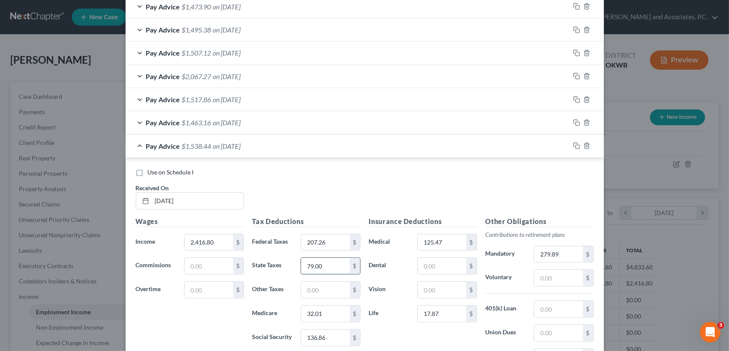
click at [333, 272] on input "79.00" at bounding box center [325, 266] width 48 height 16
type input "83.00"
click at [336, 311] on input "32.01" at bounding box center [325, 313] width 48 height 16
type input "33.23"
click at [340, 335] on input "136.86" at bounding box center [325, 337] width 48 height 16
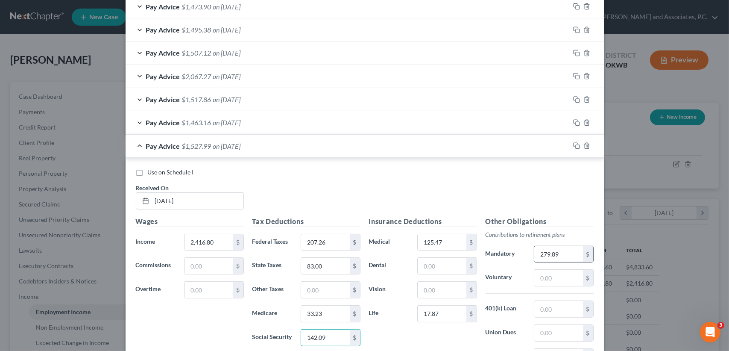
type input "142.09"
click at [574, 256] on input "279.89" at bounding box center [558, 254] width 48 height 16
type input "290.02"
click at [265, 166] on div "Use on Schedule I Received On * [DATE] Wages Income * 2,416.80 $ Commissions $ …" at bounding box center [365, 286] width 478 height 257
click at [269, 148] on div "Pay Advice $1,517.86 on [DATE]" at bounding box center [348, 146] width 444 height 23
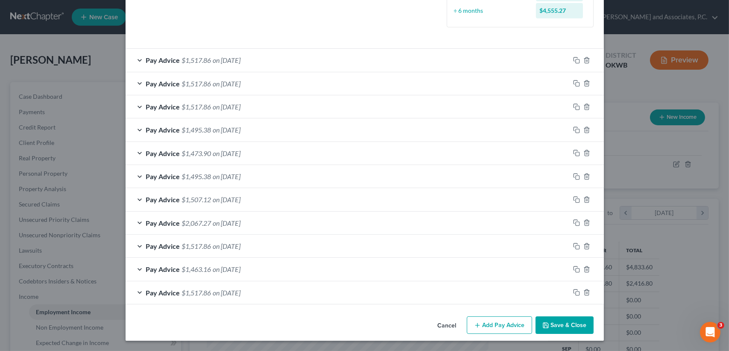
scroll to position [256, 0]
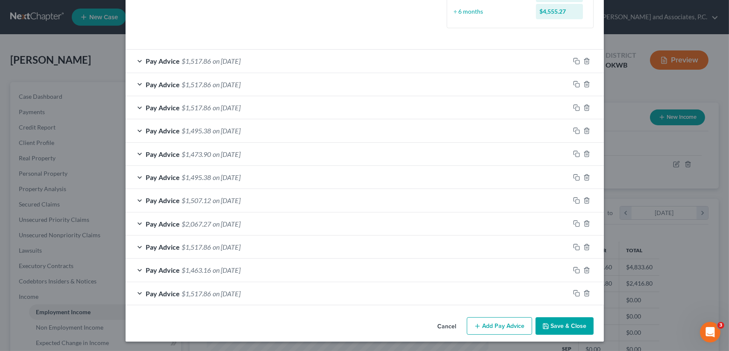
drag, startPoint x: 509, startPoint y: 323, endPoint x: 460, endPoint y: 299, distance: 54.4
click at [510, 323] on button "Add Pay Advice" at bounding box center [499, 326] width 65 height 18
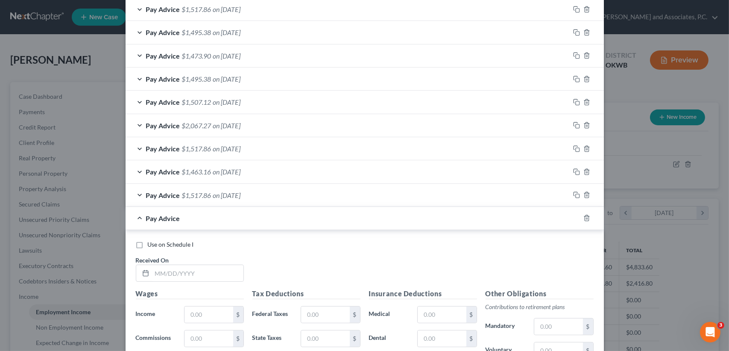
scroll to position [484, 0]
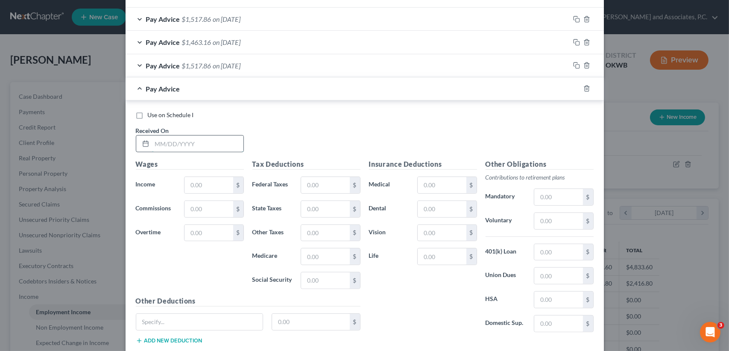
click at [196, 146] on input "text" at bounding box center [197, 143] width 91 height 16
type input "[DATE]"
type input "2,399.92"
click at [585, 86] on icon "button" at bounding box center [587, 89] width 4 height 6
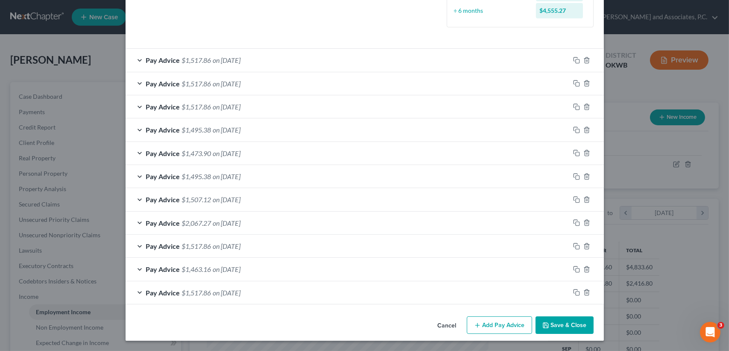
scroll to position [256, 0]
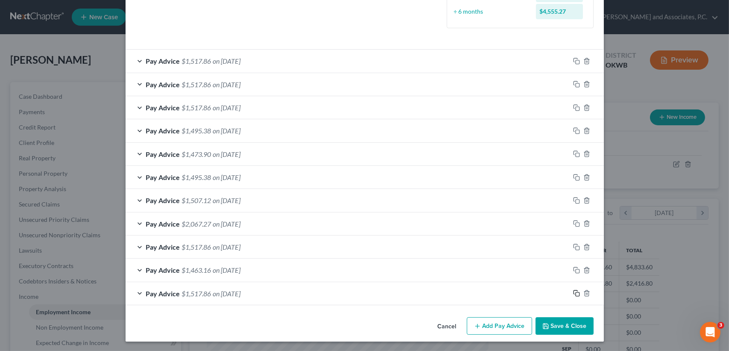
click at [573, 290] on icon "button" at bounding box center [576, 293] width 7 height 7
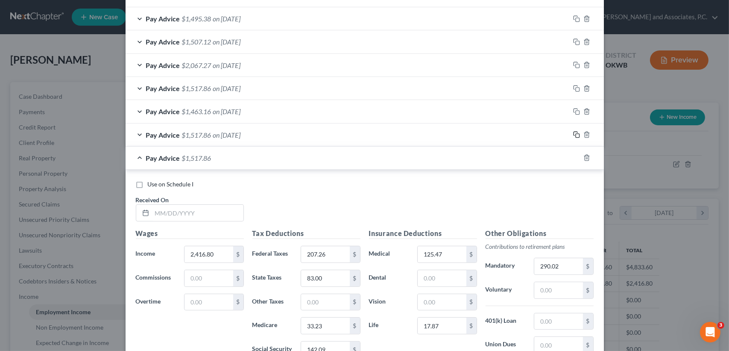
scroll to position [427, 0]
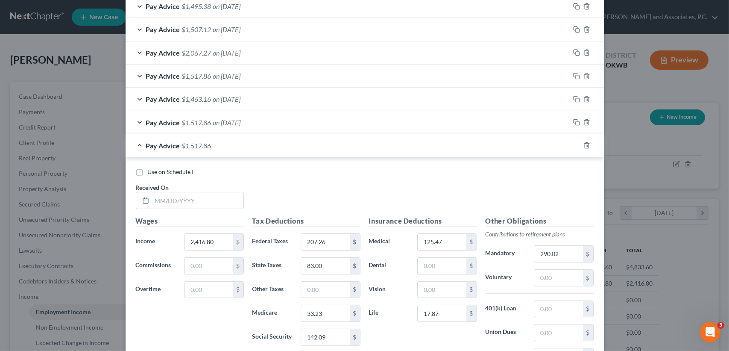
drag, startPoint x: 201, startPoint y: 185, endPoint x: 202, endPoint y: 197, distance: 12.9
click at [201, 186] on div "Received On *" at bounding box center [190, 196] width 117 height 26
click at [205, 202] on input "text" at bounding box center [197, 200] width 91 height 16
type input "[DATE]"
click at [330, 240] on input "207.26" at bounding box center [325, 242] width 48 height 16
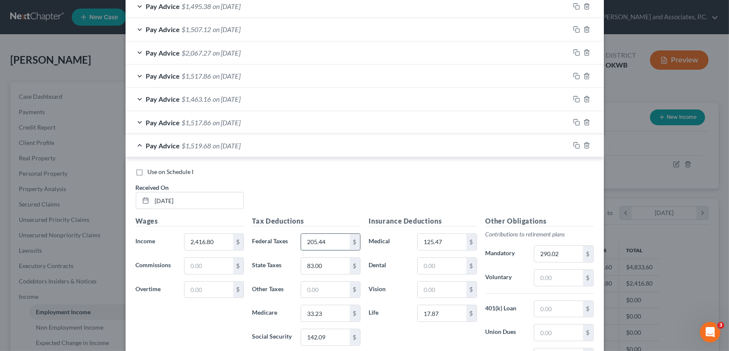
type input "205.44"
type input "82.00"
type input "32.99"
type input "141.04"
click at [572, 251] on input "290.02" at bounding box center [558, 254] width 48 height 16
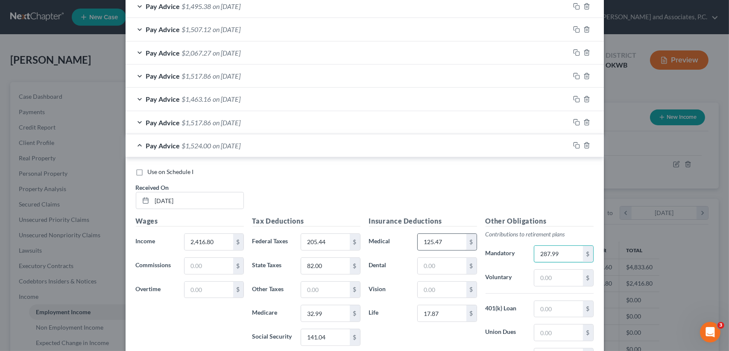
scroll to position [484, 0]
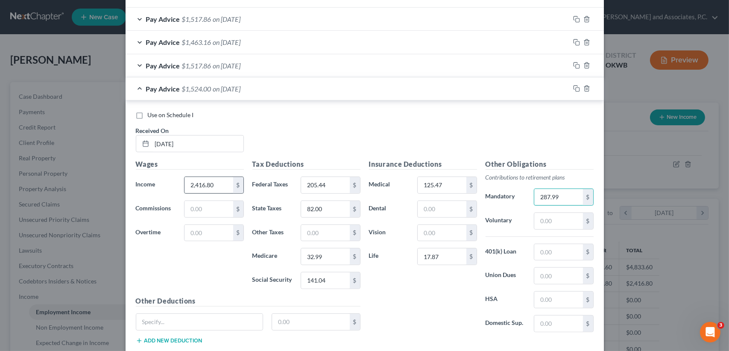
type input "287.99"
click at [229, 187] on input "2,416.80" at bounding box center [209, 185] width 48 height 16
type input "2,399.92"
click at [318, 141] on div "Use on Schedule I Received On * [DATE]" at bounding box center [365, 135] width 466 height 48
click at [237, 82] on div "Pay Advice $1,507.12 on [DATE]" at bounding box center [348, 88] width 444 height 23
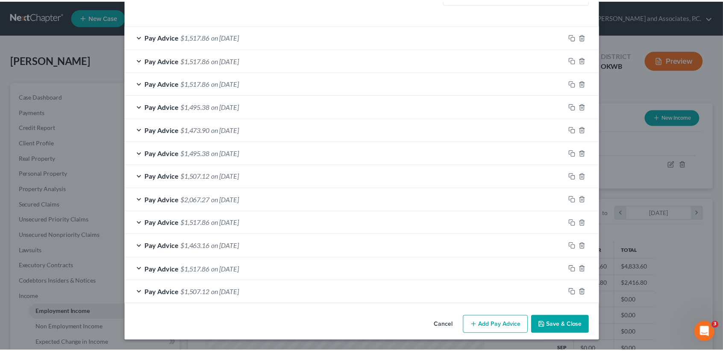
scroll to position [279, 0]
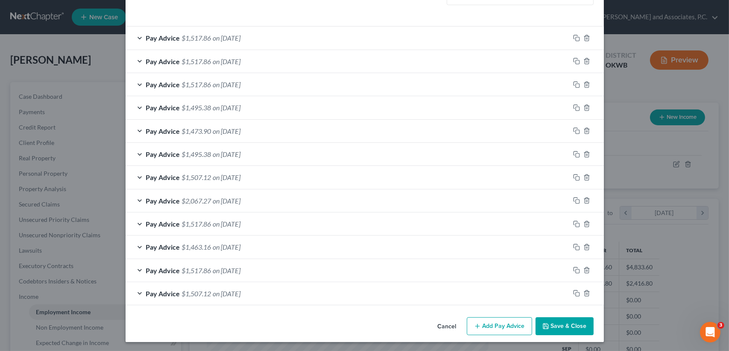
click at [562, 324] on button "Save & Close" at bounding box center [565, 326] width 58 height 18
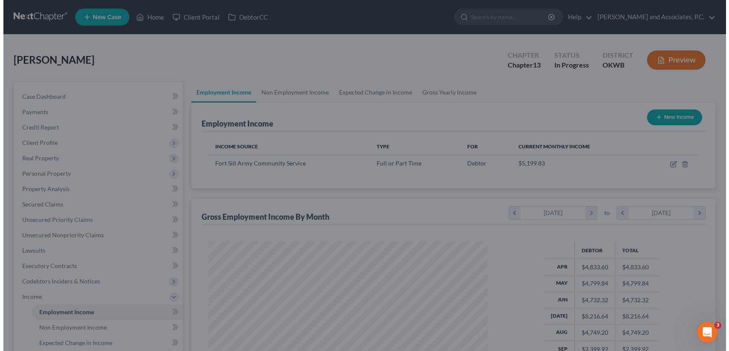
scroll to position [426944, 426801]
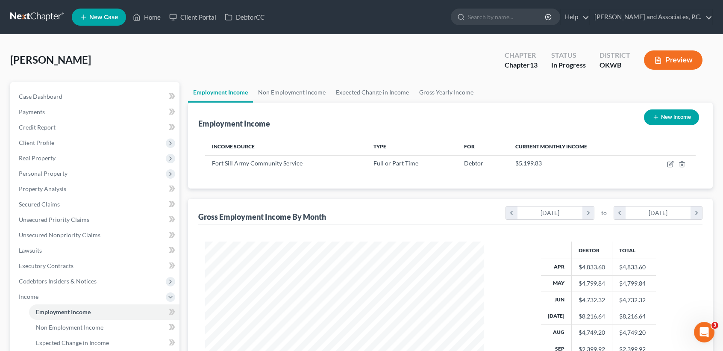
click at [672, 120] on button "New Income" at bounding box center [671, 117] width 55 height 16
select select "0"
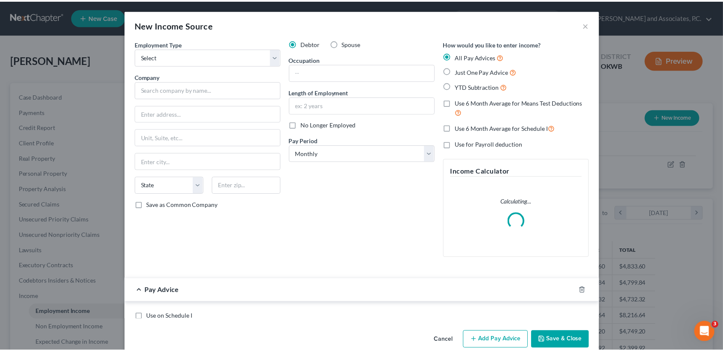
scroll to position [153, 299]
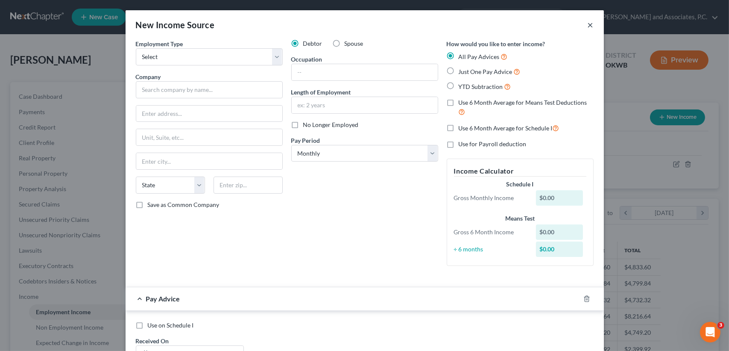
click at [589, 26] on button "×" at bounding box center [591, 25] width 6 height 10
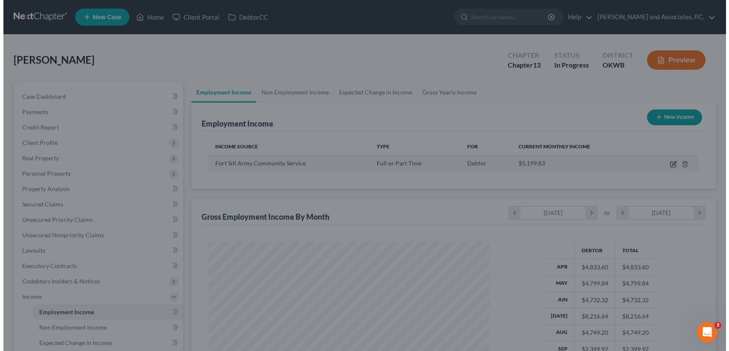
scroll to position [426944, 426801]
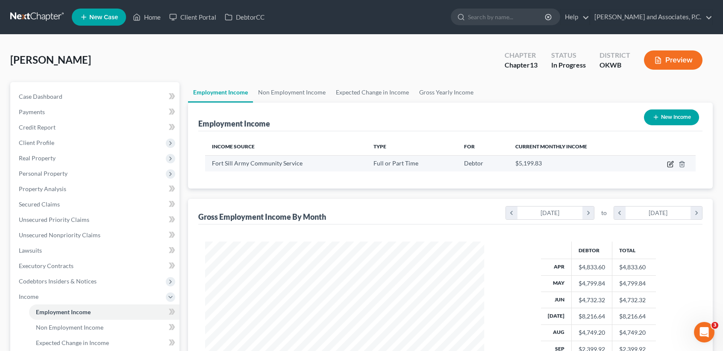
click at [668, 161] on icon "button" at bounding box center [670, 164] width 7 height 7
select select "0"
select select "37"
select select "2"
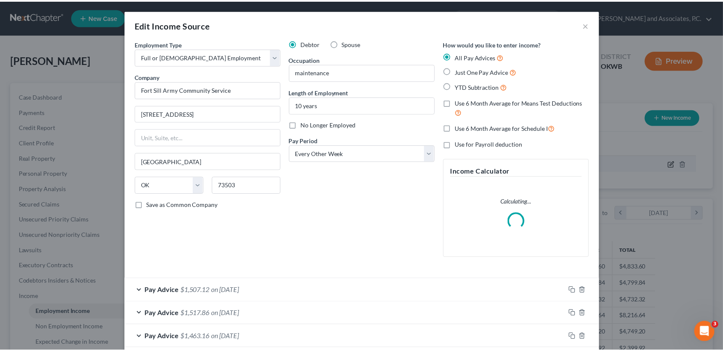
scroll to position [153, 299]
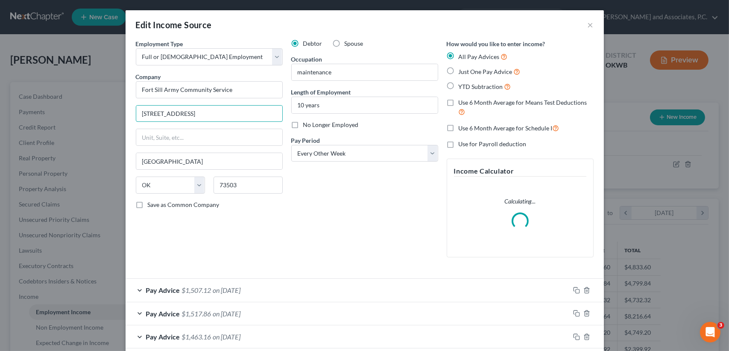
drag, startPoint x: 248, startPoint y: 111, endPoint x: 74, endPoint y: 120, distance: 174.1
click at [70, 121] on div "Edit Income Source × Employment Type * Select Full or [DEMOGRAPHIC_DATA] Employ…" at bounding box center [364, 175] width 729 height 351
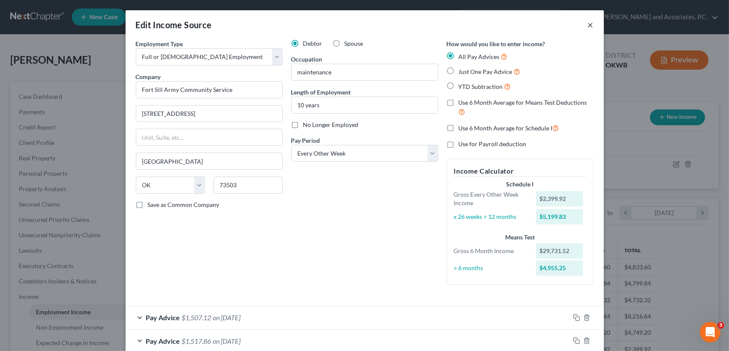
click at [588, 27] on button "×" at bounding box center [591, 25] width 6 height 10
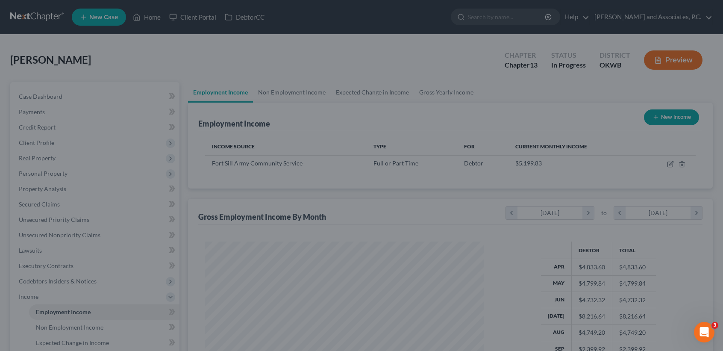
scroll to position [153, 296]
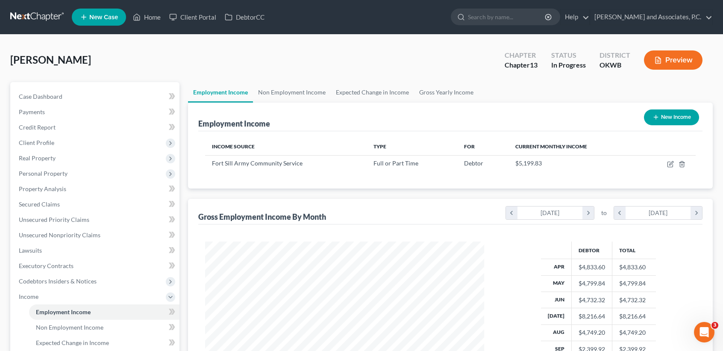
click at [692, 122] on button "New Income" at bounding box center [671, 117] width 55 height 16
select select "0"
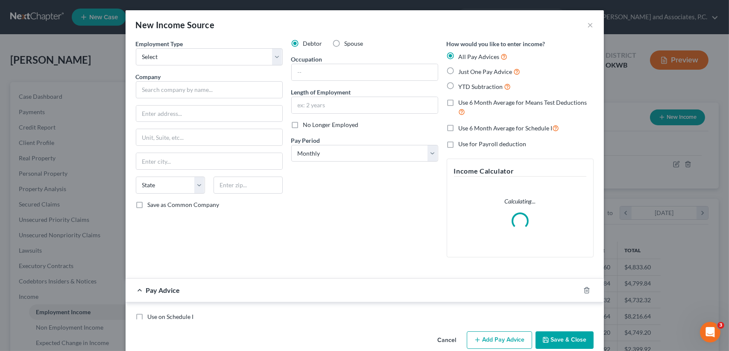
scroll to position [153, 299]
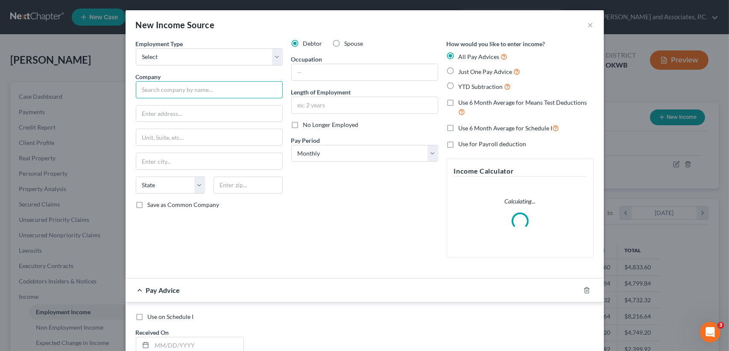
click at [191, 94] on input "text" at bounding box center [209, 89] width 147 height 17
click at [137, 114] on input "text" at bounding box center [209, 113] width 146 height 16
paste input "[STREET_ADDRESS]"
type input "[STREET_ADDRESS]"
click at [258, 185] on input "text" at bounding box center [248, 184] width 69 height 17
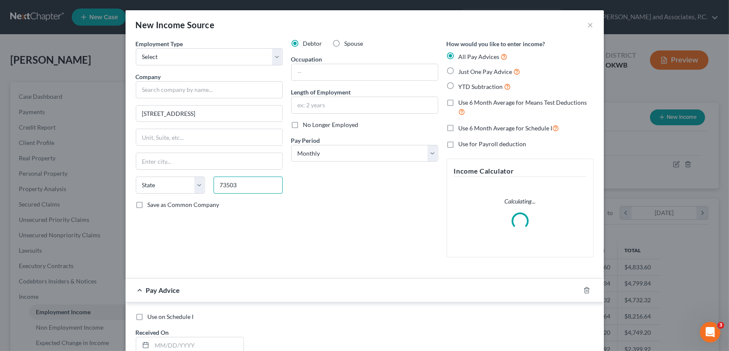
type input "73503"
click at [248, 78] on div "Company *" at bounding box center [209, 85] width 147 height 26
type input "[GEOGRAPHIC_DATA]"
select select "37"
click at [244, 85] on input "text" at bounding box center [209, 89] width 147 height 17
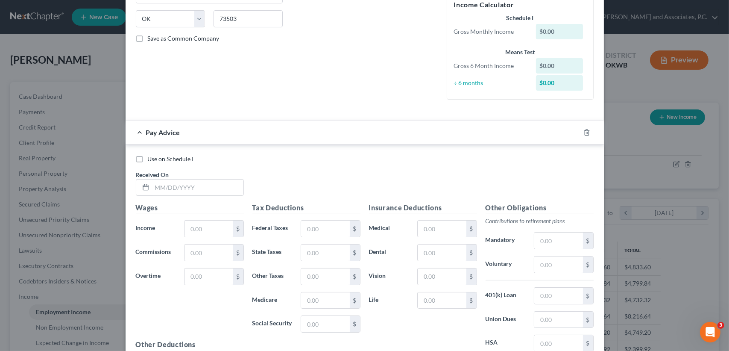
scroll to position [228, 0]
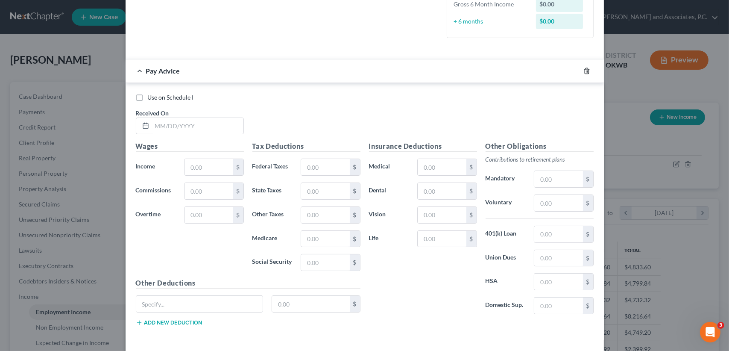
click at [586, 70] on icon "button" at bounding box center [586, 70] width 7 height 7
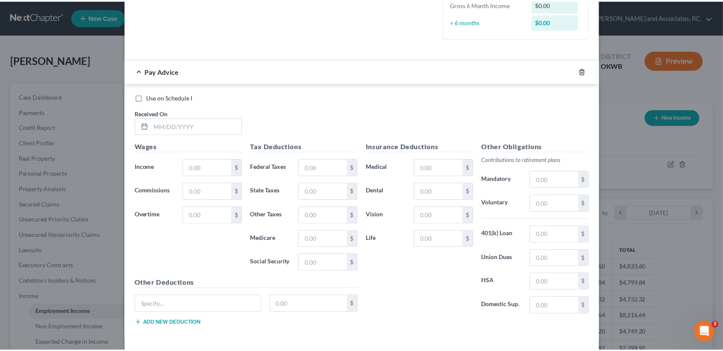
scroll to position [0, 0]
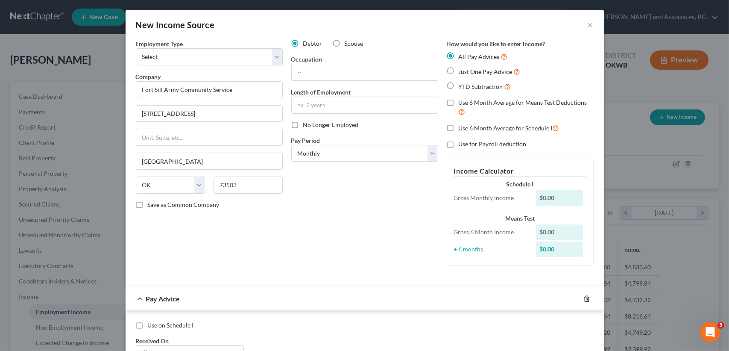
type input "Fort Sill Army Community Service"
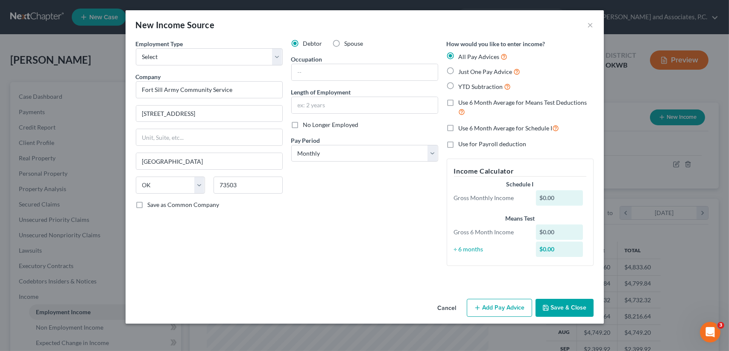
click at [571, 311] on button "Save & Close" at bounding box center [565, 308] width 58 height 18
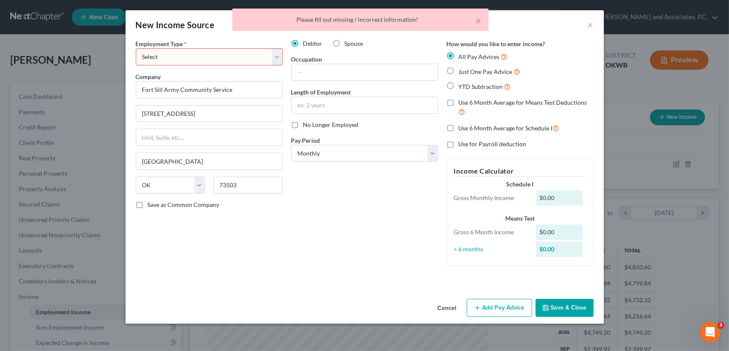
click at [169, 53] on select "Select Full or [DEMOGRAPHIC_DATA] Employment Self Employment" at bounding box center [209, 56] width 147 height 17
select select "0"
click at [136, 48] on select "Select Full or [DEMOGRAPHIC_DATA] Employment Self Employment" at bounding box center [209, 56] width 147 height 17
click at [345, 37] on div "New Income Source ×" at bounding box center [365, 24] width 478 height 29
click at [350, 41] on span "Spouse" at bounding box center [354, 43] width 19 height 7
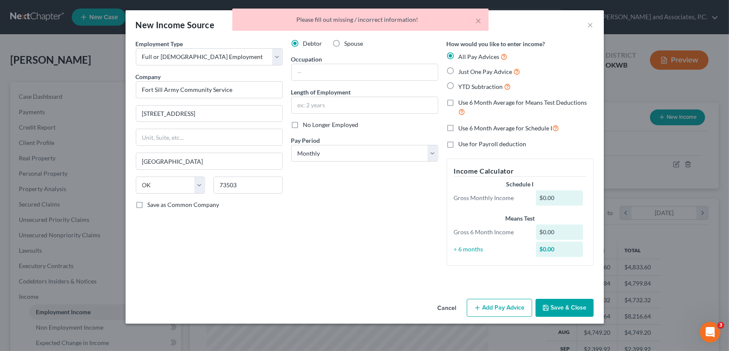
click at [350, 41] on input "Spouse" at bounding box center [351, 42] width 6 height 6
radio input "true"
click at [560, 306] on button "Save & Close" at bounding box center [565, 308] width 58 height 18
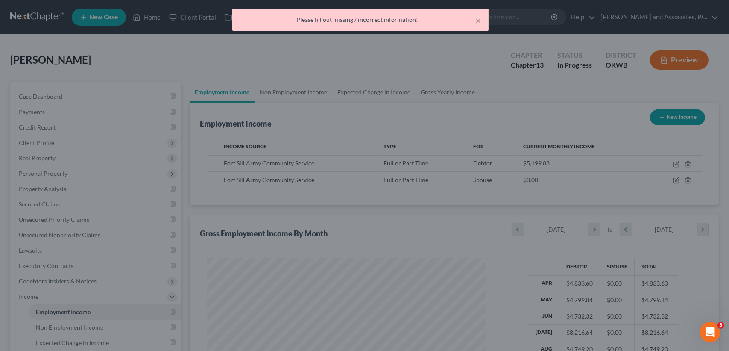
scroll to position [426944, 426801]
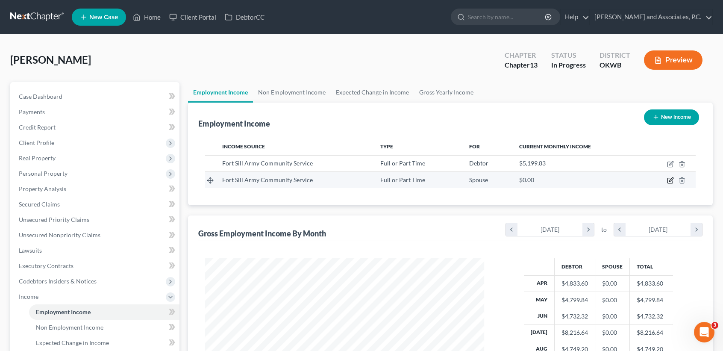
click at [673, 180] on icon "button" at bounding box center [670, 180] width 7 height 7
select select "0"
select select "37"
select select "0"
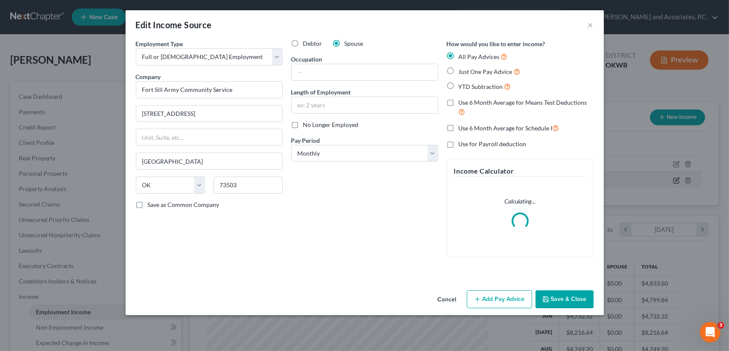
scroll to position [153, 299]
click at [327, 77] on input "text" at bounding box center [365, 72] width 146 height 16
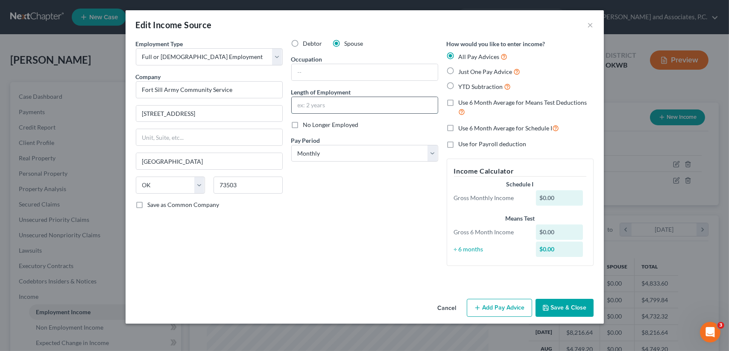
click at [308, 106] on input "text" at bounding box center [365, 105] width 146 height 16
click at [325, 77] on input "text" at bounding box center [365, 72] width 146 height 16
click at [317, 223] on div "Debtor Spouse Occupation Length of Employment No Longer Employed Pay Period * S…" at bounding box center [364, 155] width 155 height 233
click at [504, 307] on button "Add Pay Advice" at bounding box center [499, 308] width 65 height 18
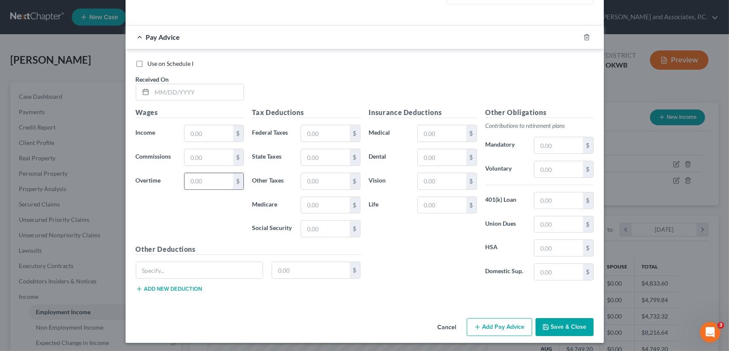
scroll to position [262, 0]
click at [179, 82] on div "Received On *" at bounding box center [190, 87] width 117 height 26
click at [181, 85] on input "text" at bounding box center [197, 92] width 91 height 16
type input "[DATE]"
type input "1,070.82"
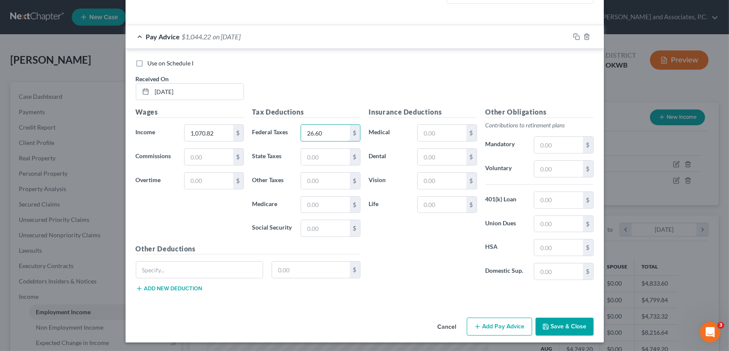
type input "26.60"
type input "8.00"
type input "13.71"
type input "58.61"
click at [437, 135] on input "text" at bounding box center [442, 133] width 48 height 16
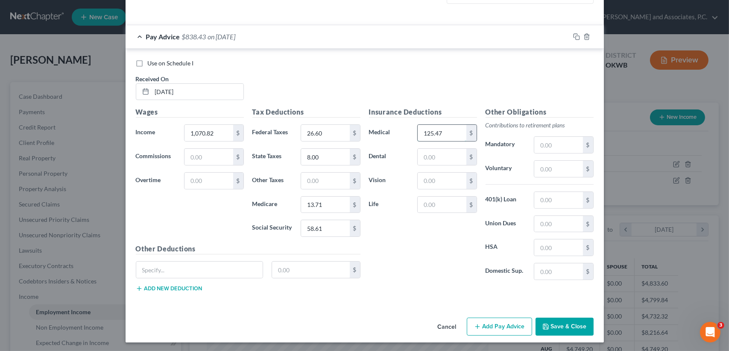
type input "125.47"
type input "9.07"
click at [558, 148] on input "text" at bounding box center [558, 145] width 48 height 16
type input "42.84"
click at [323, 39] on div "Pay Advice $786.52 on [DATE]" at bounding box center [348, 36] width 444 height 23
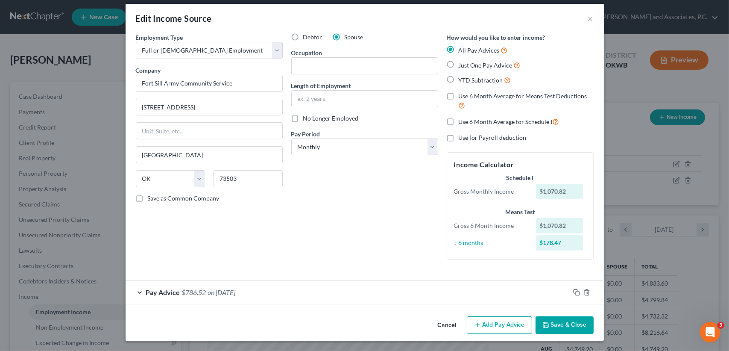
scroll to position [6, 0]
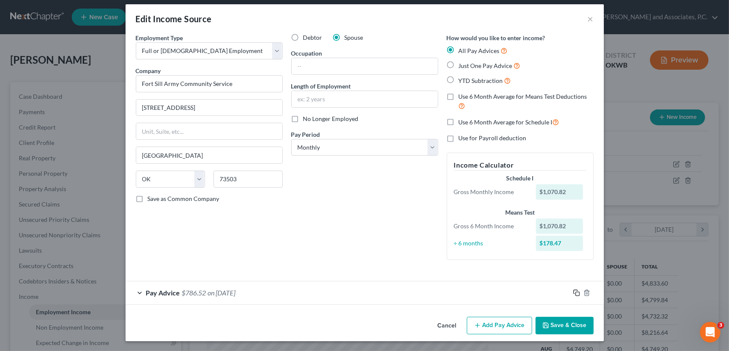
click at [576, 290] on icon "button" at bounding box center [576, 292] width 7 height 7
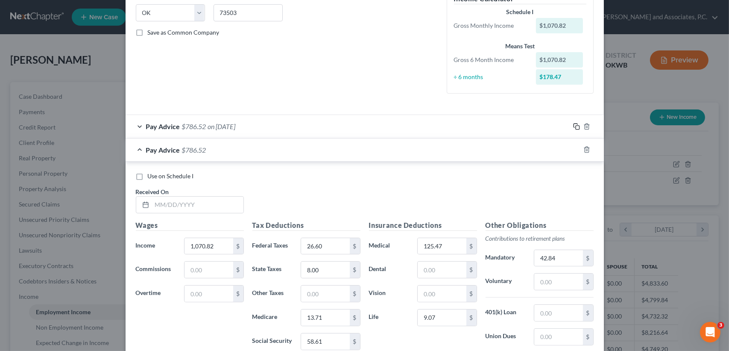
scroll to position [177, 0]
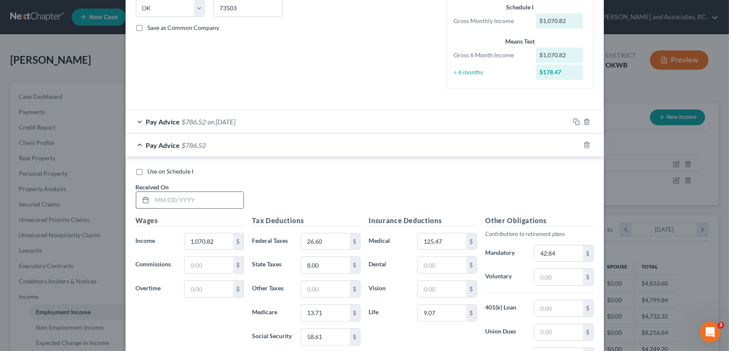
click at [185, 196] on input "text" at bounding box center [197, 200] width 91 height 16
type input "[DATE]"
type input "1,066.43"
type input "1"
type input "26.16"
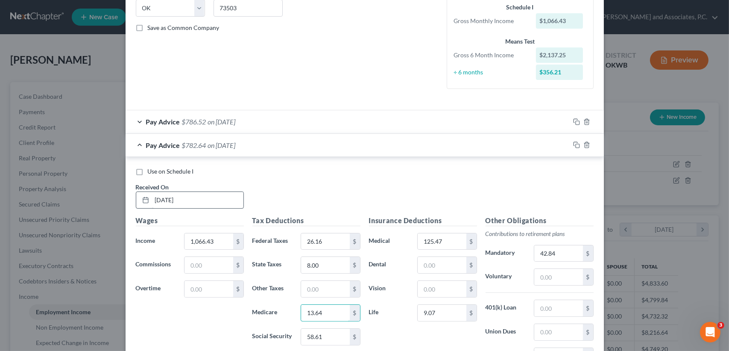
type input "13.64"
type input "58.34"
click at [570, 258] on input "42.84" at bounding box center [558, 253] width 48 height 16
type input "42.66"
click at [290, 151] on div "Pay Advice $783.09 on [DATE]" at bounding box center [348, 145] width 444 height 23
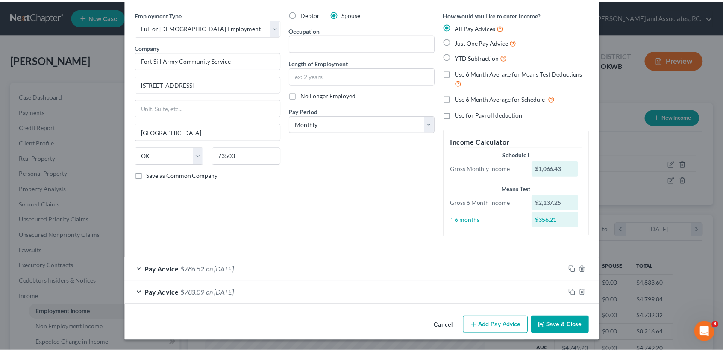
scroll to position [29, 0]
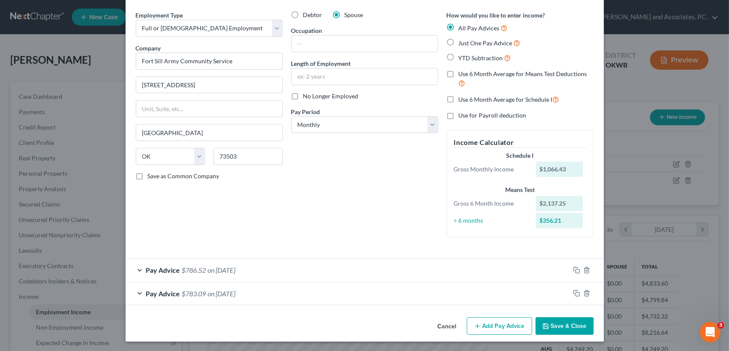
click at [563, 323] on button "Save & Close" at bounding box center [565, 326] width 58 height 18
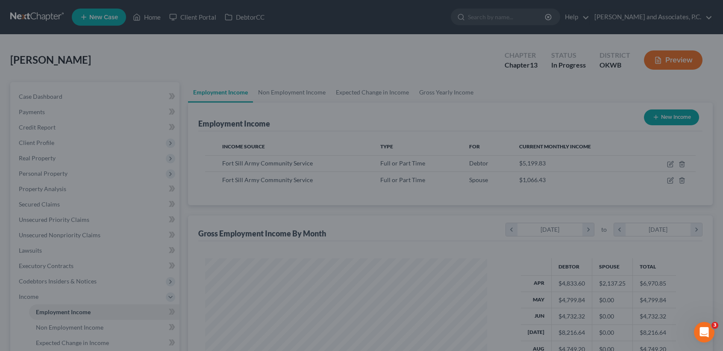
scroll to position [426944, 426801]
